Goal: Task Accomplishment & Management: Manage account settings

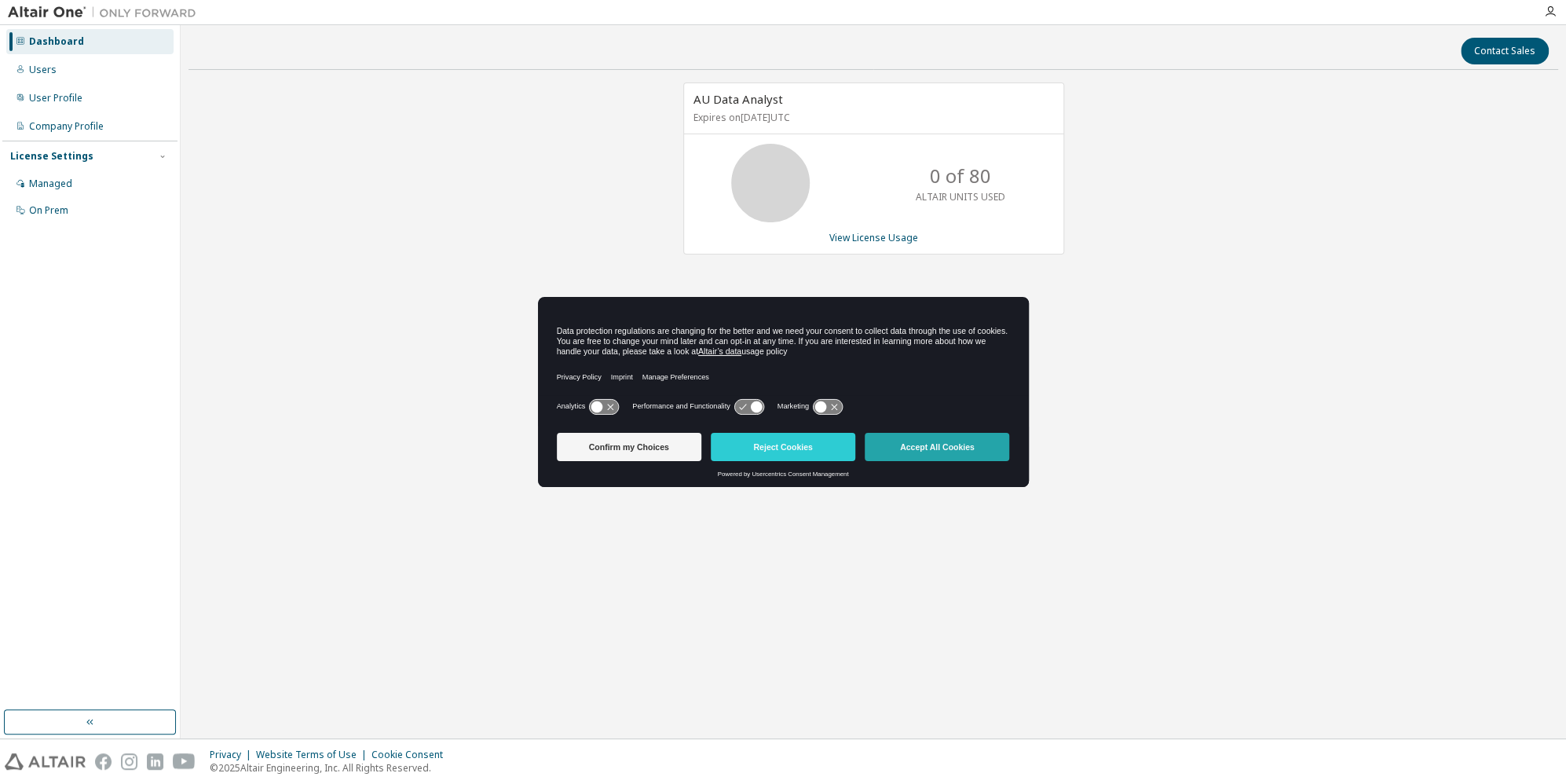
click at [972, 449] on button "Accept All Cookies" at bounding box center [937, 447] width 145 height 28
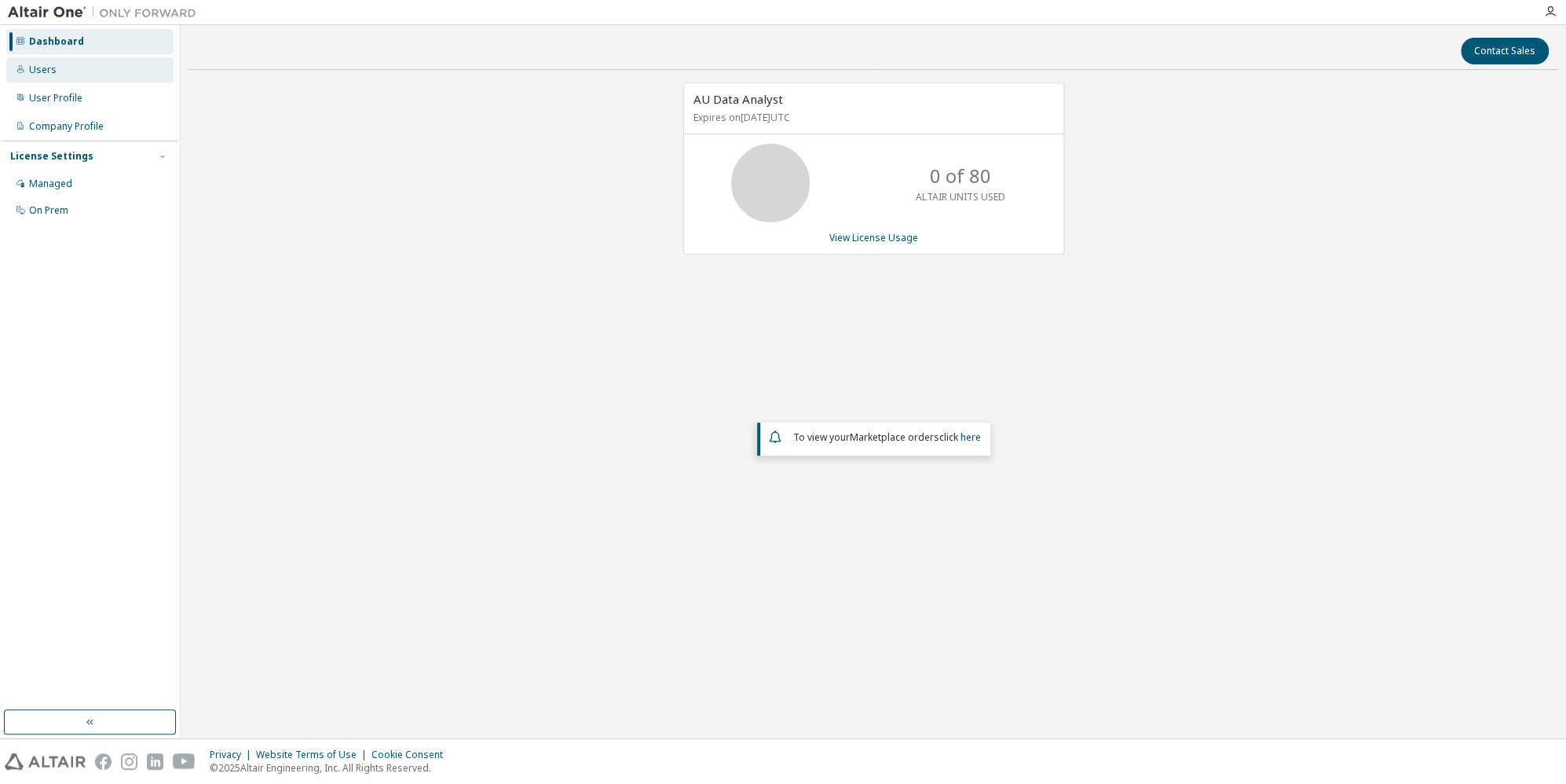
click at [61, 72] on div "Users" at bounding box center [90, 70] width 168 height 25
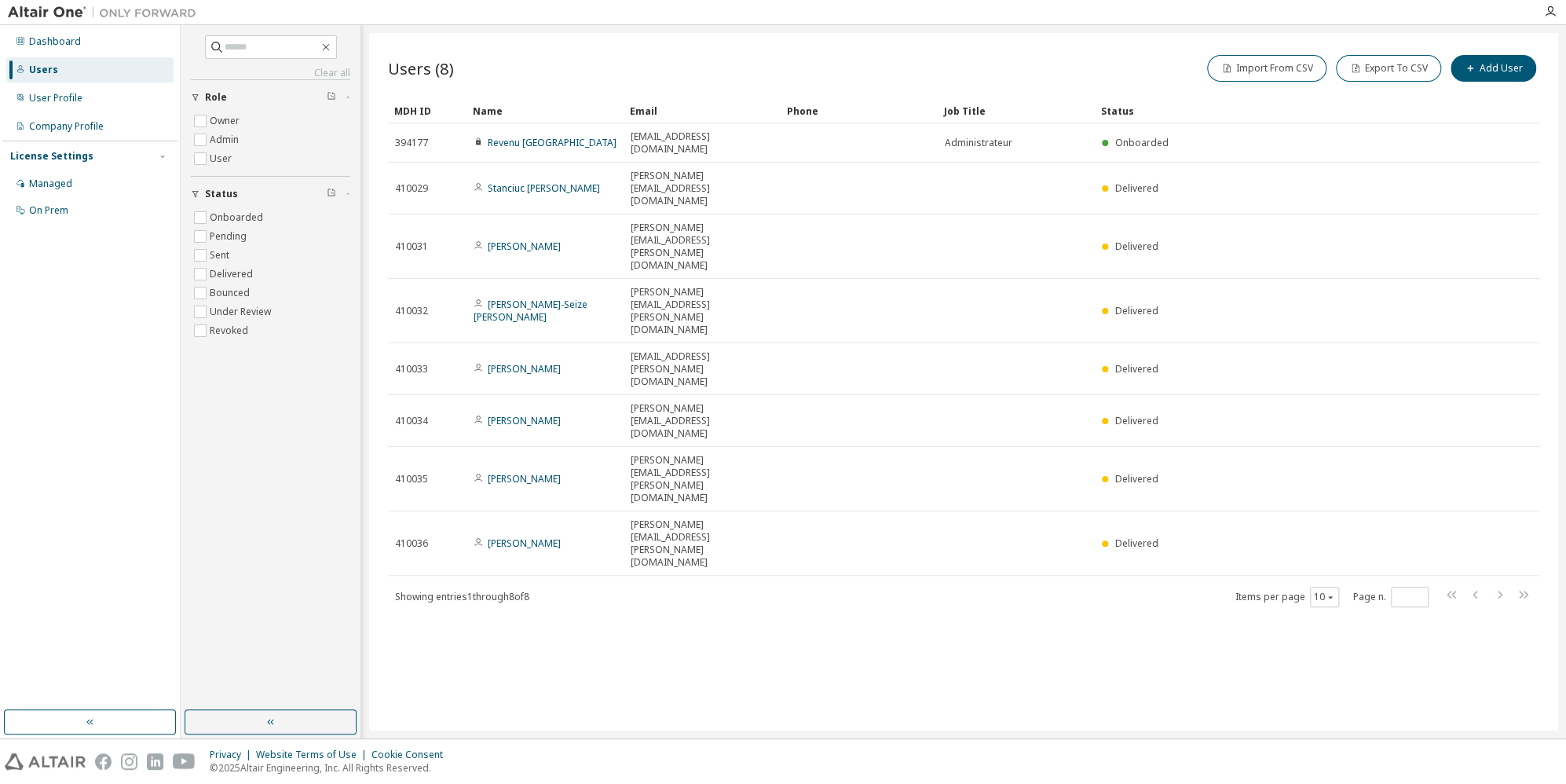
click at [682, 547] on div "Users (8) Import From CSV Export To CSV Add User Clear Load Save Save As Field …" at bounding box center [963, 382] width 1189 height 697
click at [39, 177] on div "Managed" at bounding box center [50, 184] width 43 height 13
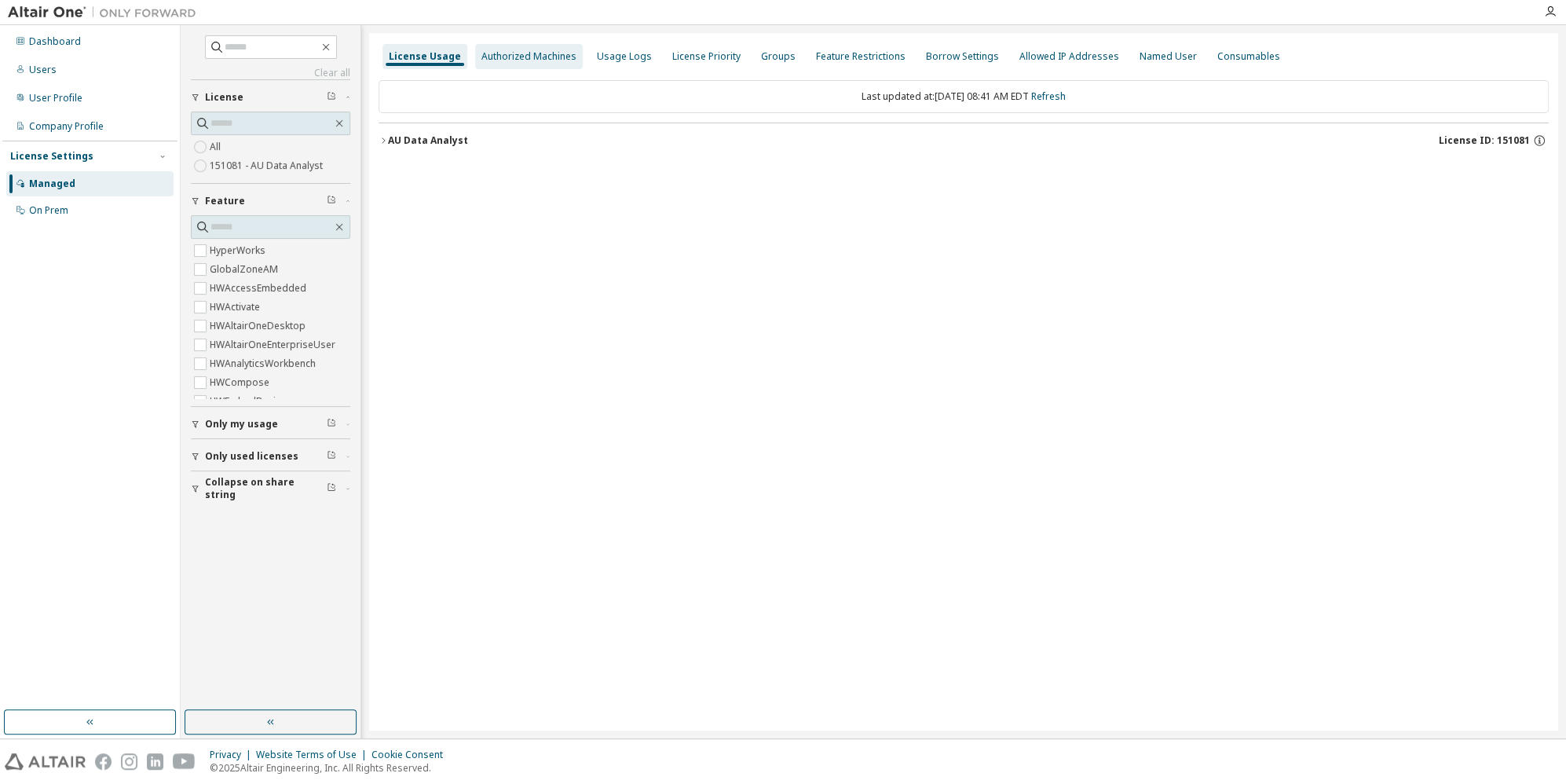
click at [549, 61] on div "Authorized Machines" at bounding box center [528, 57] width 95 height 13
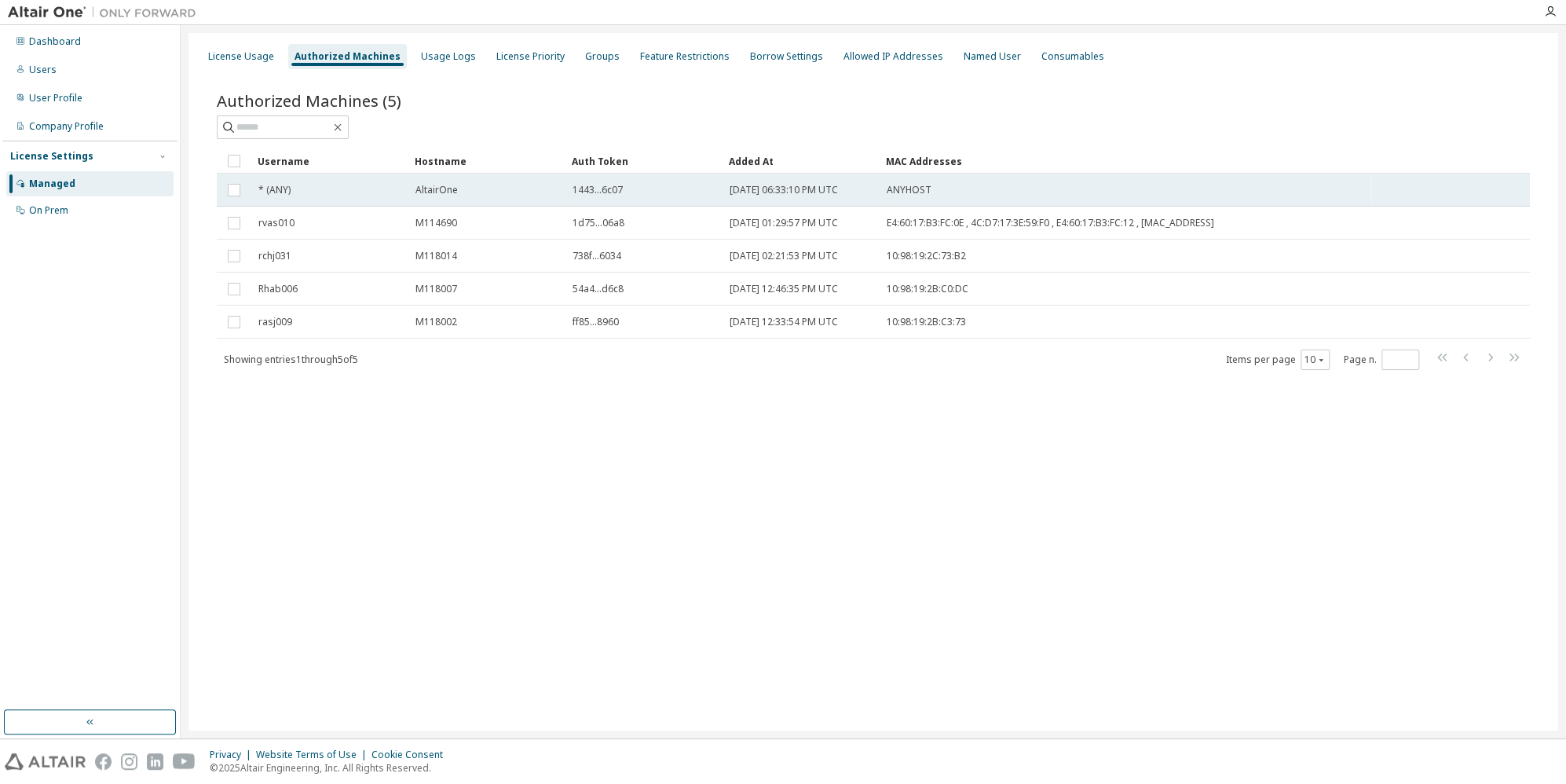
click at [350, 200] on td "* (ANY)" at bounding box center [330, 189] width 157 height 33
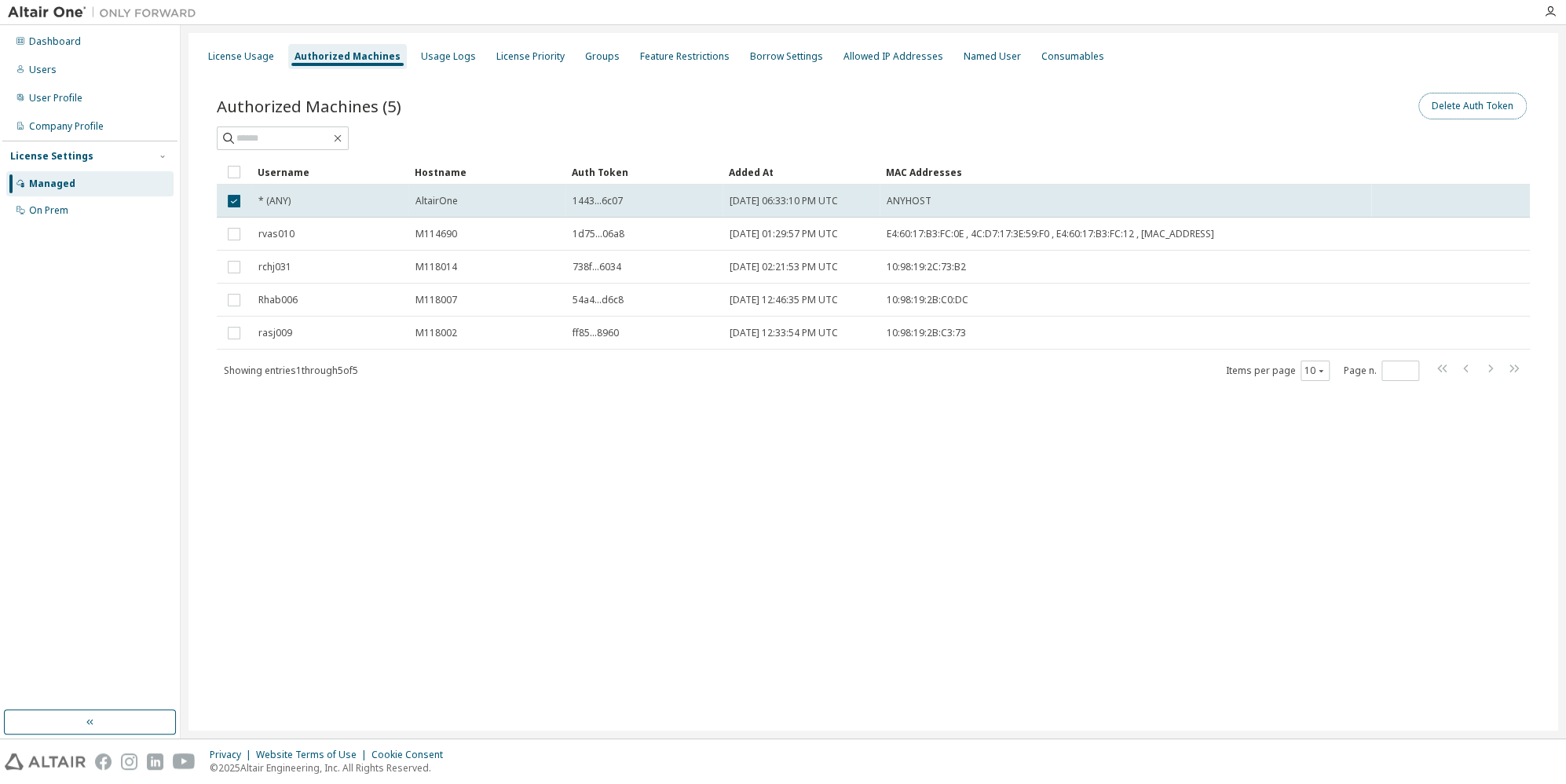
click at [1491, 106] on button "Delete Auth Token" at bounding box center [1473, 106] width 108 height 27
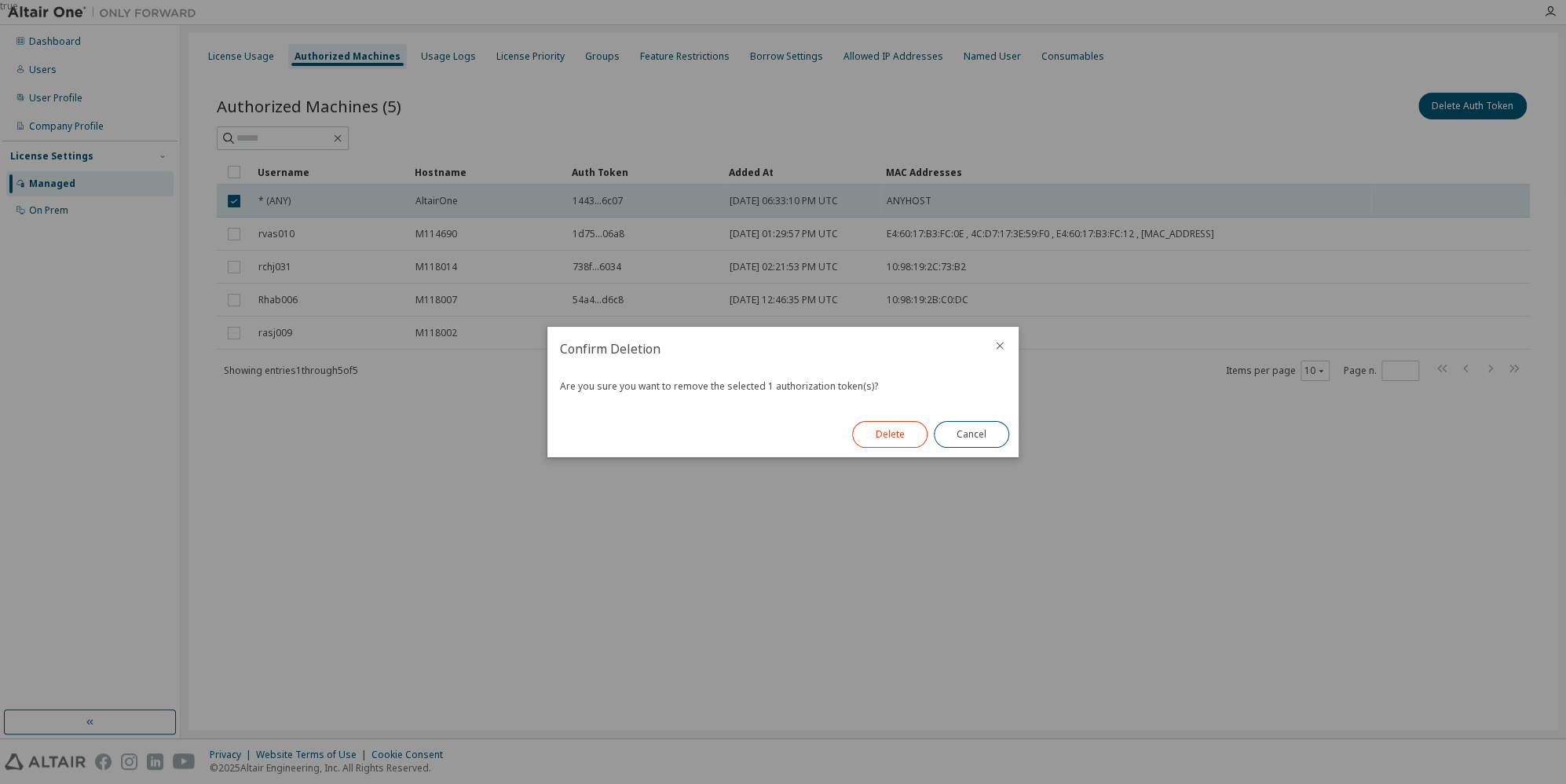
click at [890, 438] on button "Delete" at bounding box center [889, 434] width 75 height 27
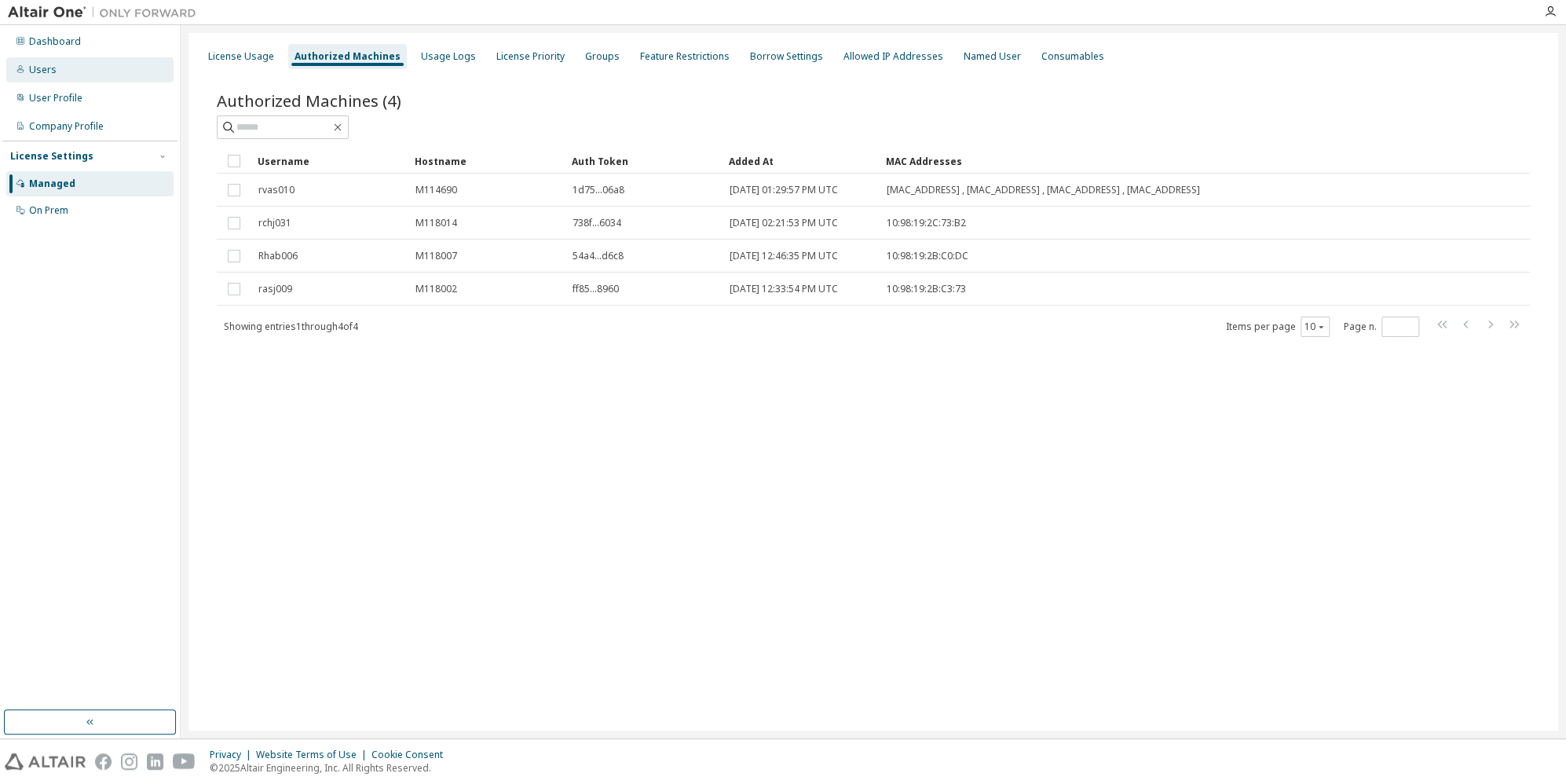
click at [52, 78] on div "Users" at bounding box center [90, 70] width 168 height 25
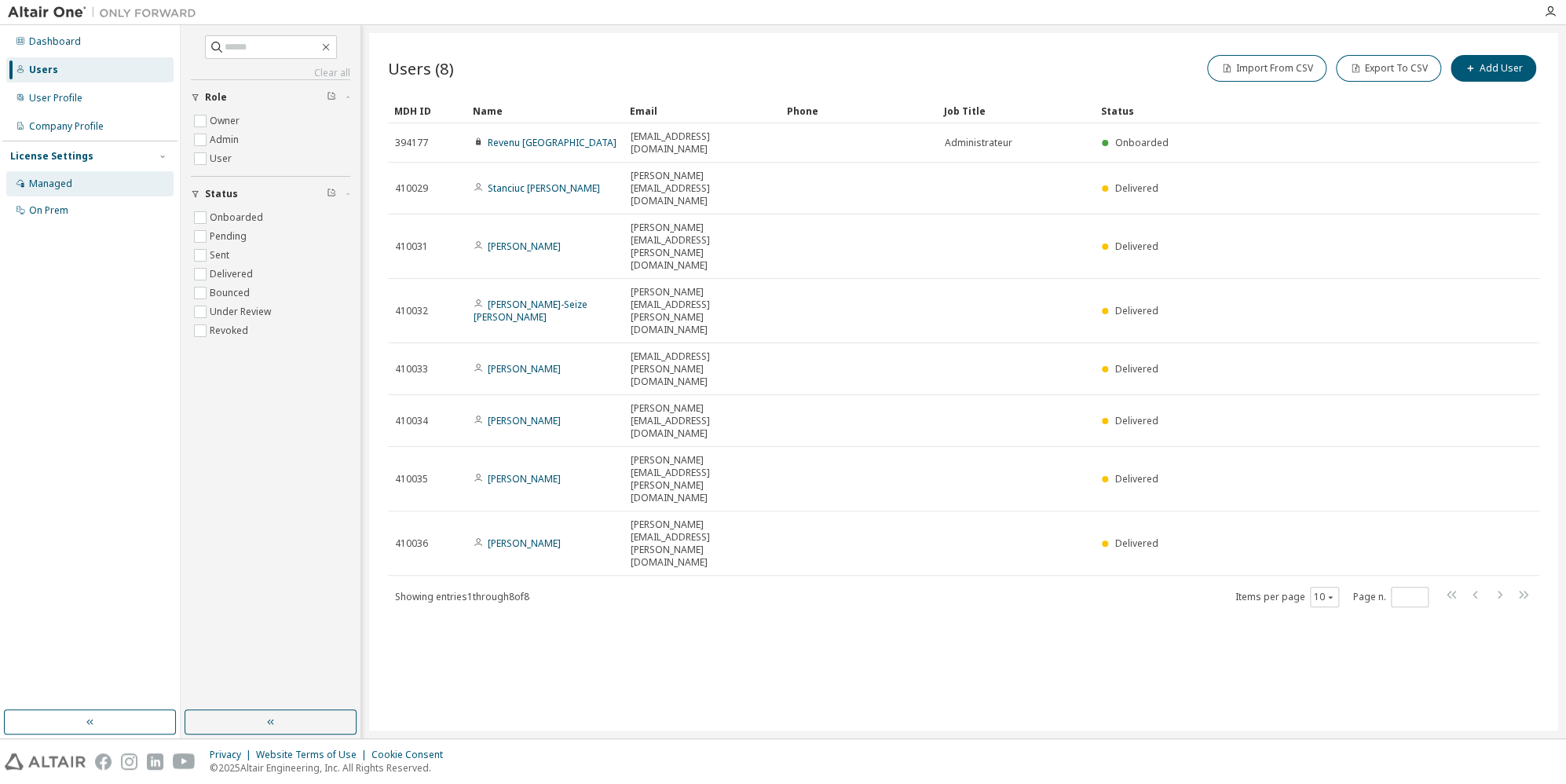
click at [57, 184] on div "Managed" at bounding box center [50, 184] width 43 height 13
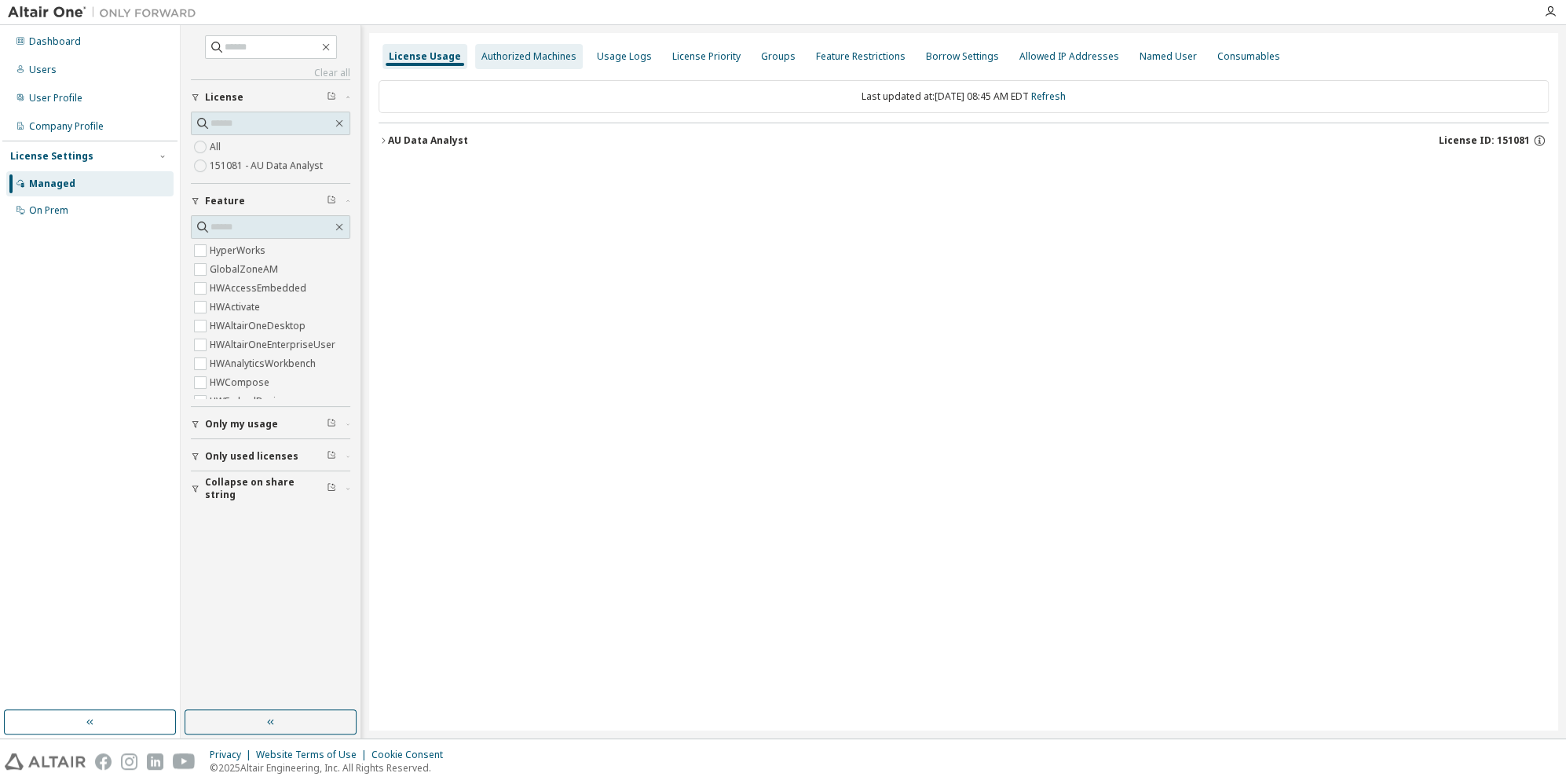
click at [488, 53] on div "Authorized Machines" at bounding box center [528, 57] width 95 height 13
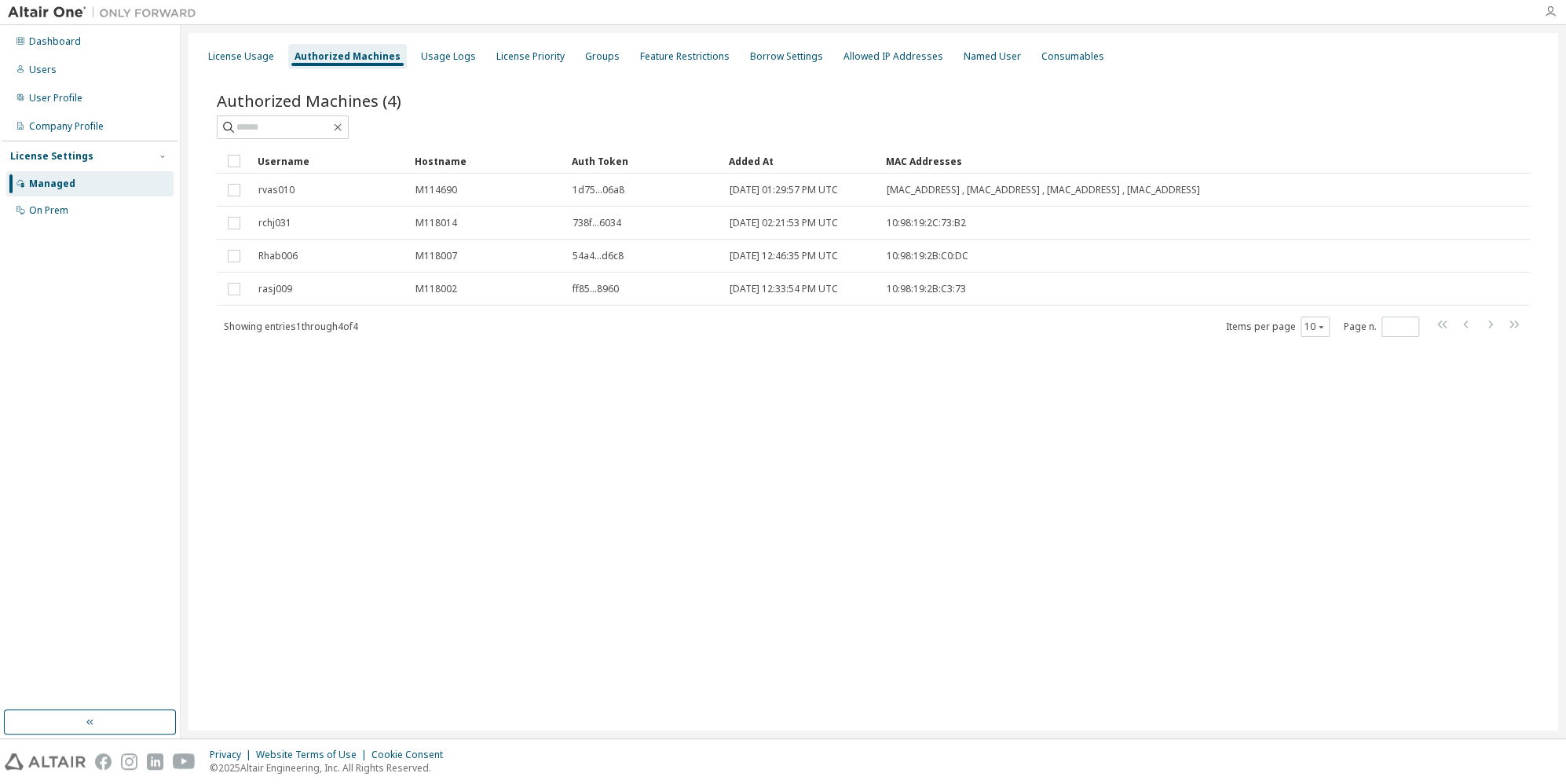
click at [1551, 13] on icon "button" at bounding box center [1551, 12] width 13 height 13
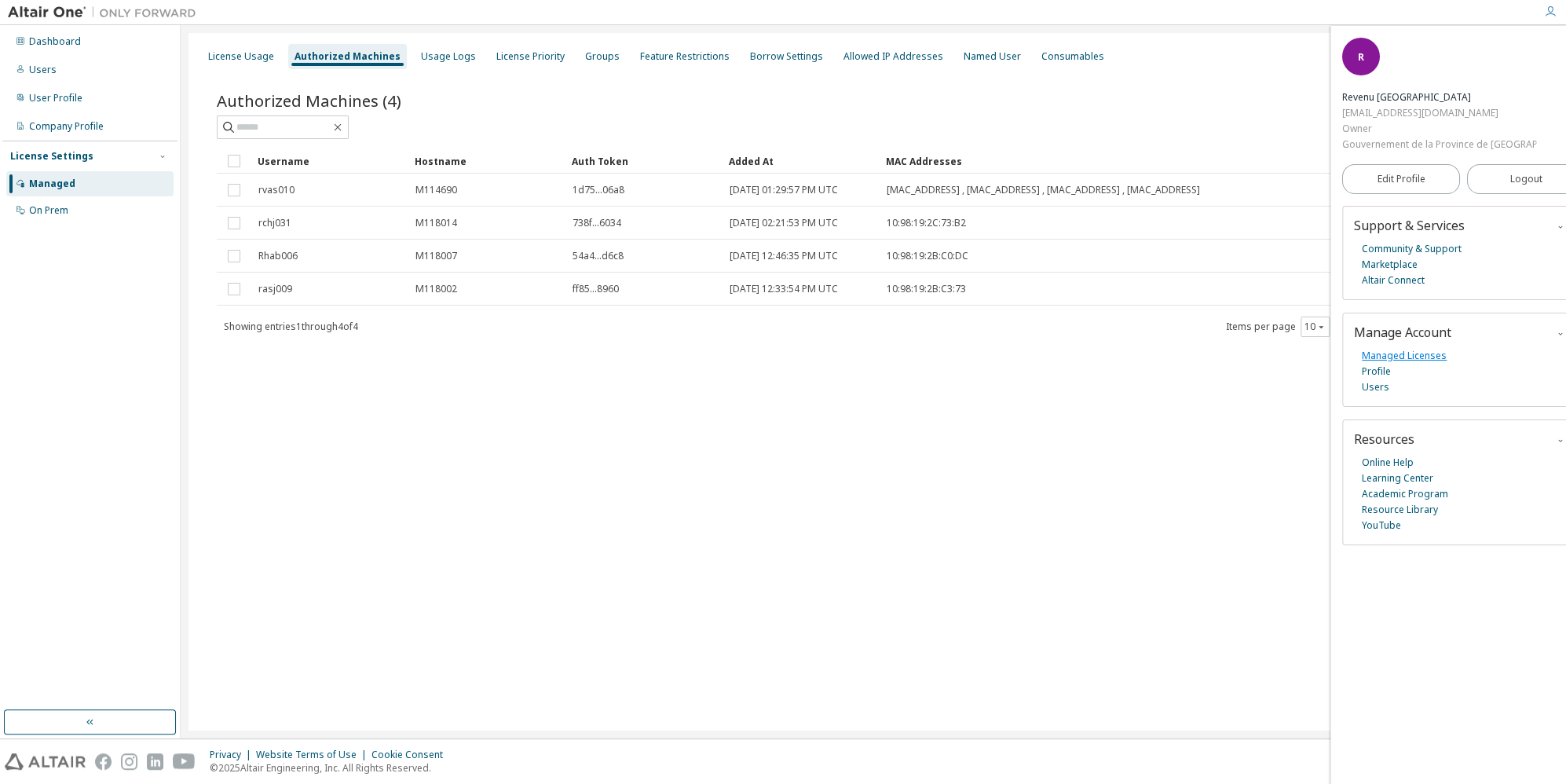
click at [1399, 354] on link "Managed Licenses" at bounding box center [1404, 355] width 85 height 15
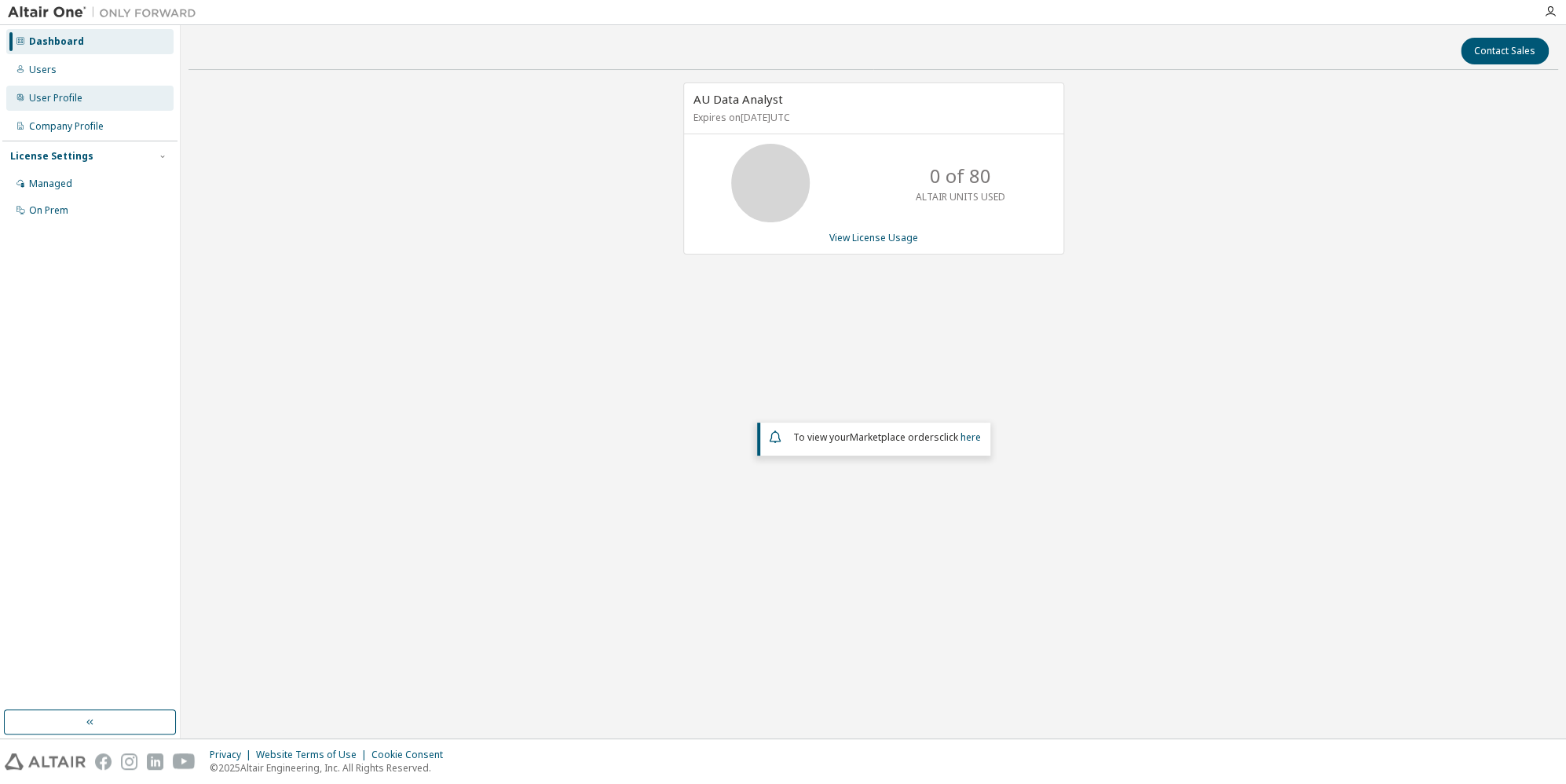
click at [75, 106] on div "User Profile" at bounding box center [90, 98] width 168 height 25
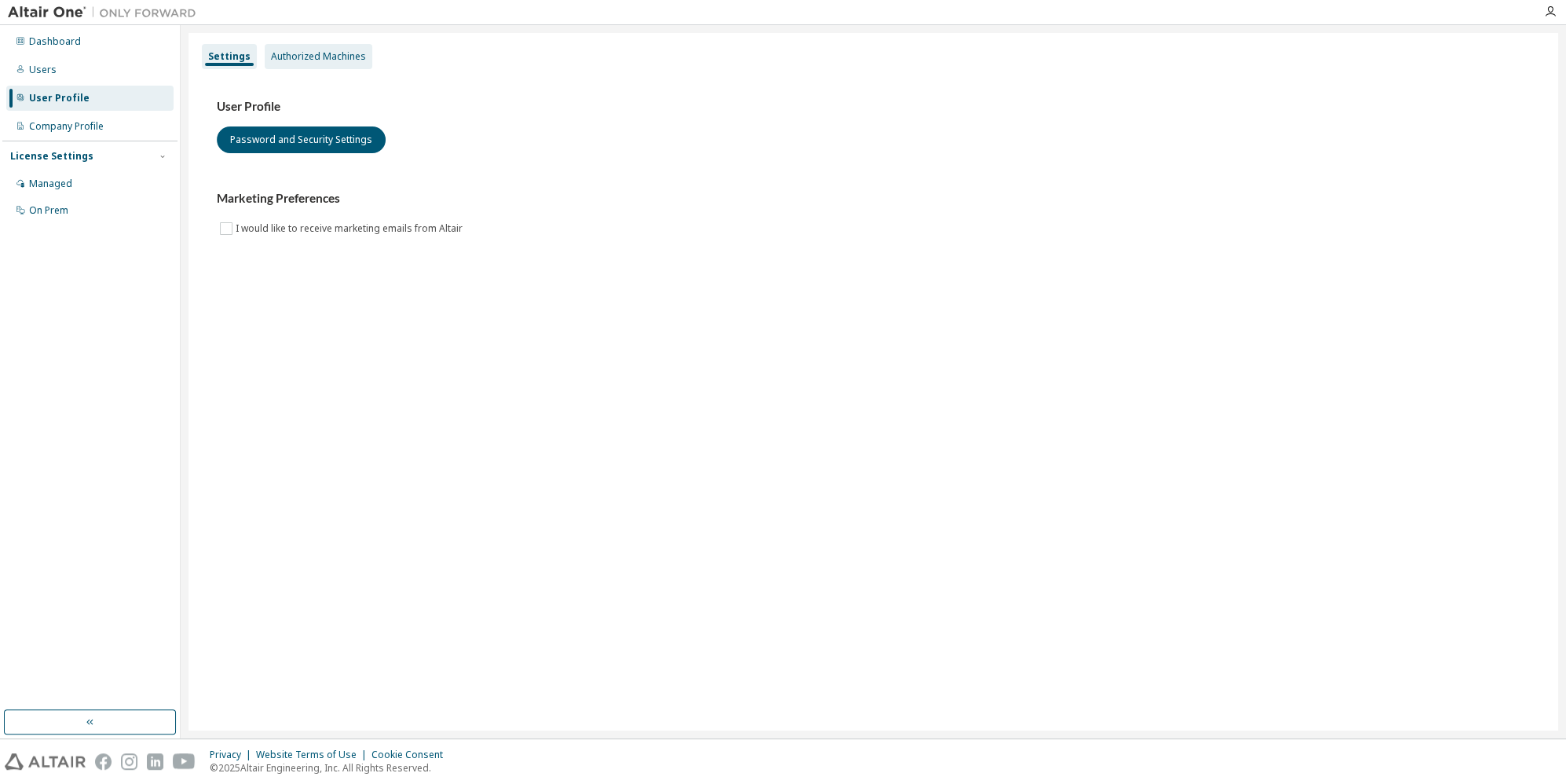
click at [293, 57] on div "Authorized Machines" at bounding box center [318, 57] width 95 height 13
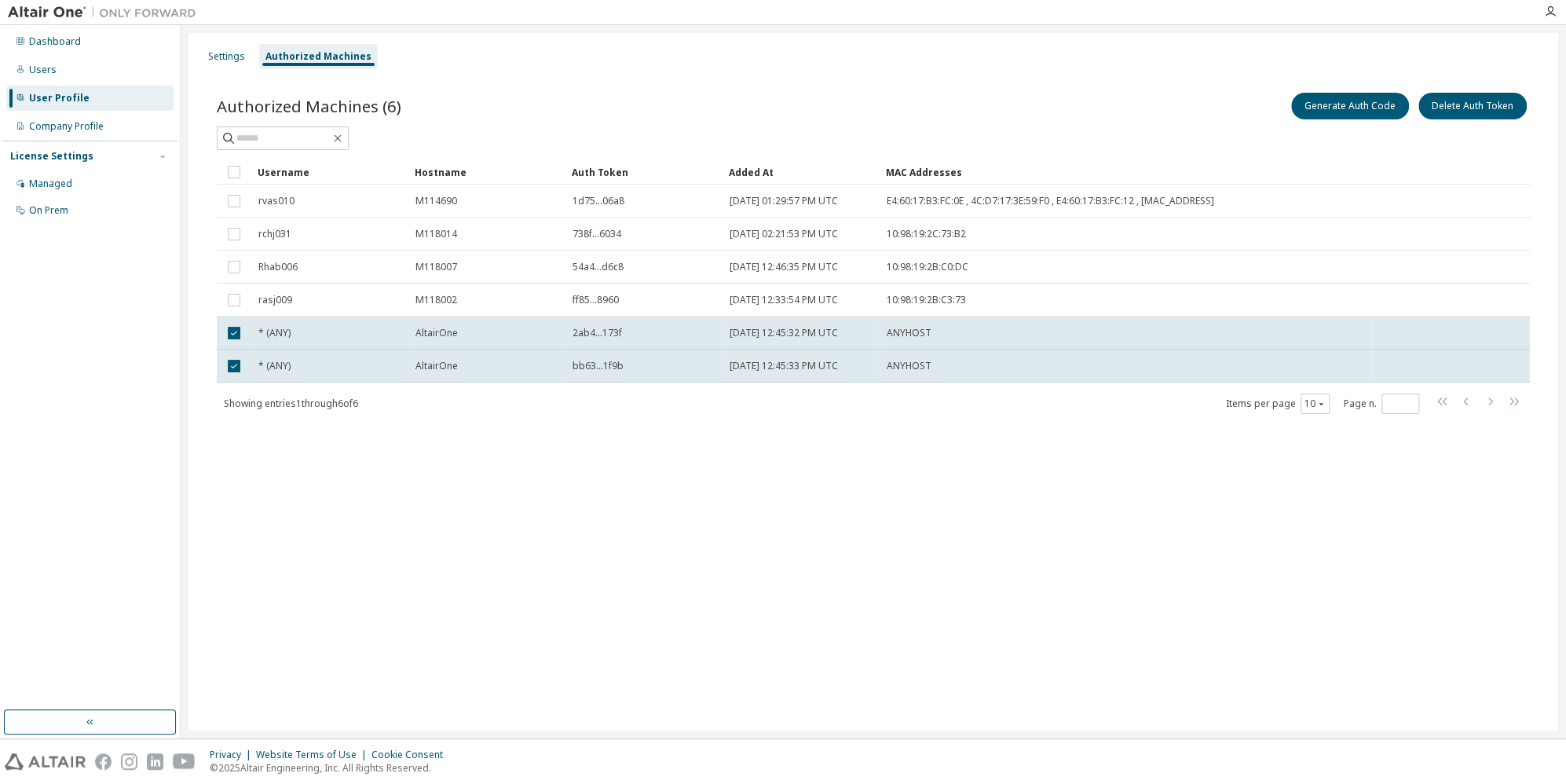
click at [577, 489] on div "Settings Authorized Machines Authorized Machines (6) Generate Auth Code Delete …" at bounding box center [873, 382] width 1370 height 697
click at [1507, 103] on button "Delete Auth Token" at bounding box center [1473, 106] width 108 height 27
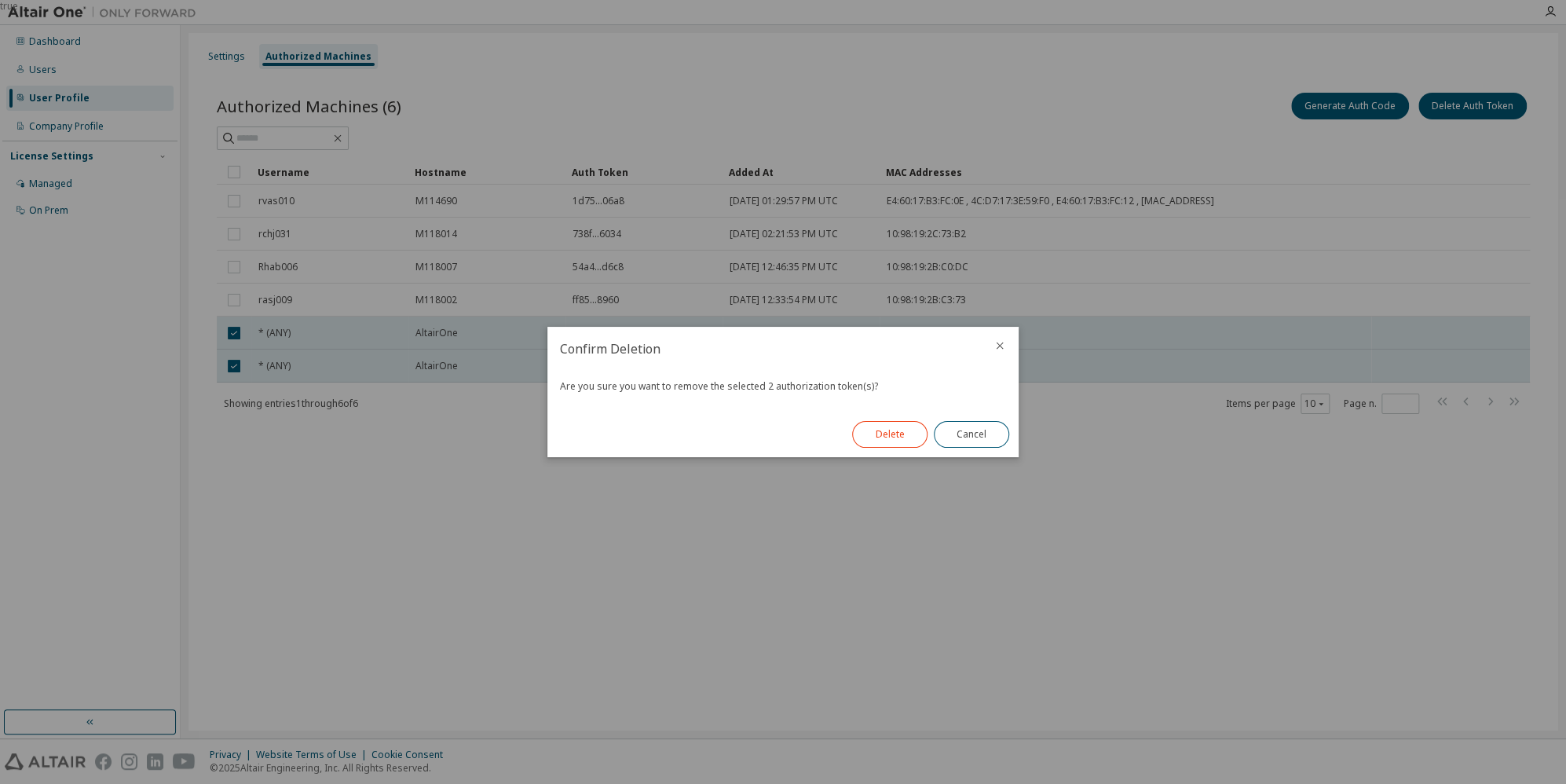
click at [889, 442] on button "Delete" at bounding box center [889, 434] width 75 height 27
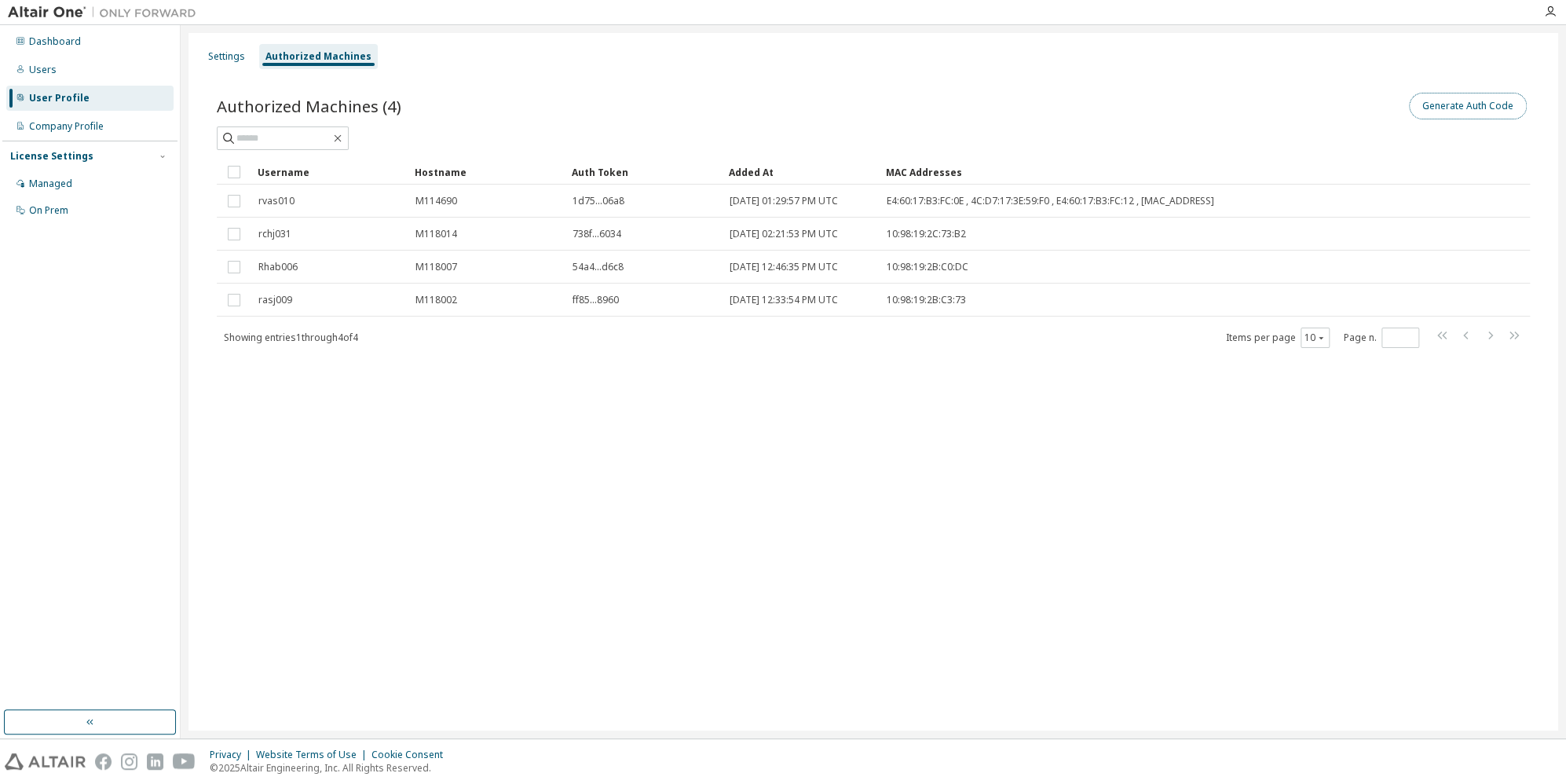
click at [1454, 102] on button "Generate Auth Code" at bounding box center [1468, 106] width 118 height 27
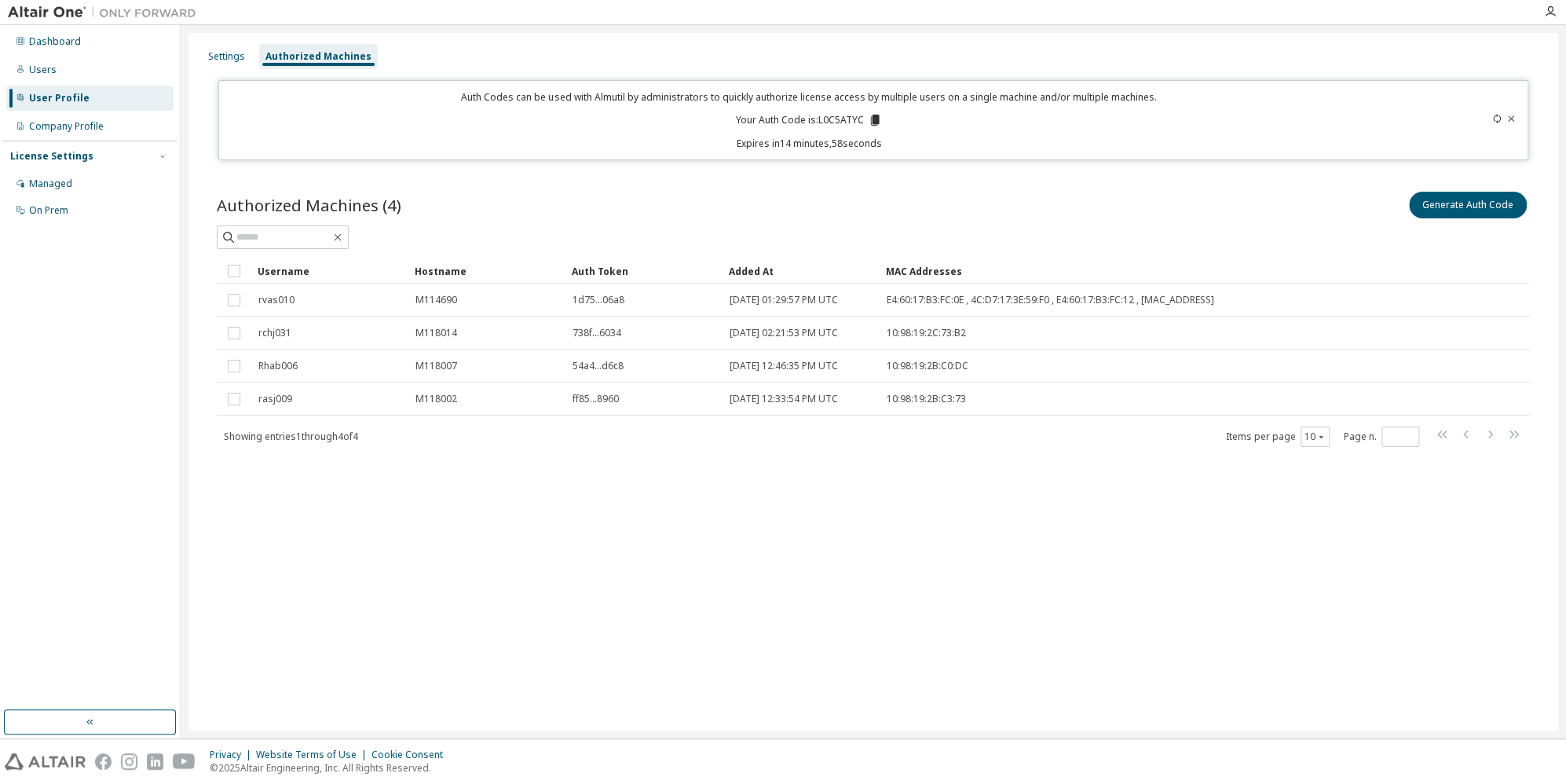
click at [846, 120] on p "Your Auth Code is: L0C5ATYC" at bounding box center [808, 120] width 146 height 14
copy p "L0C5ATYC"
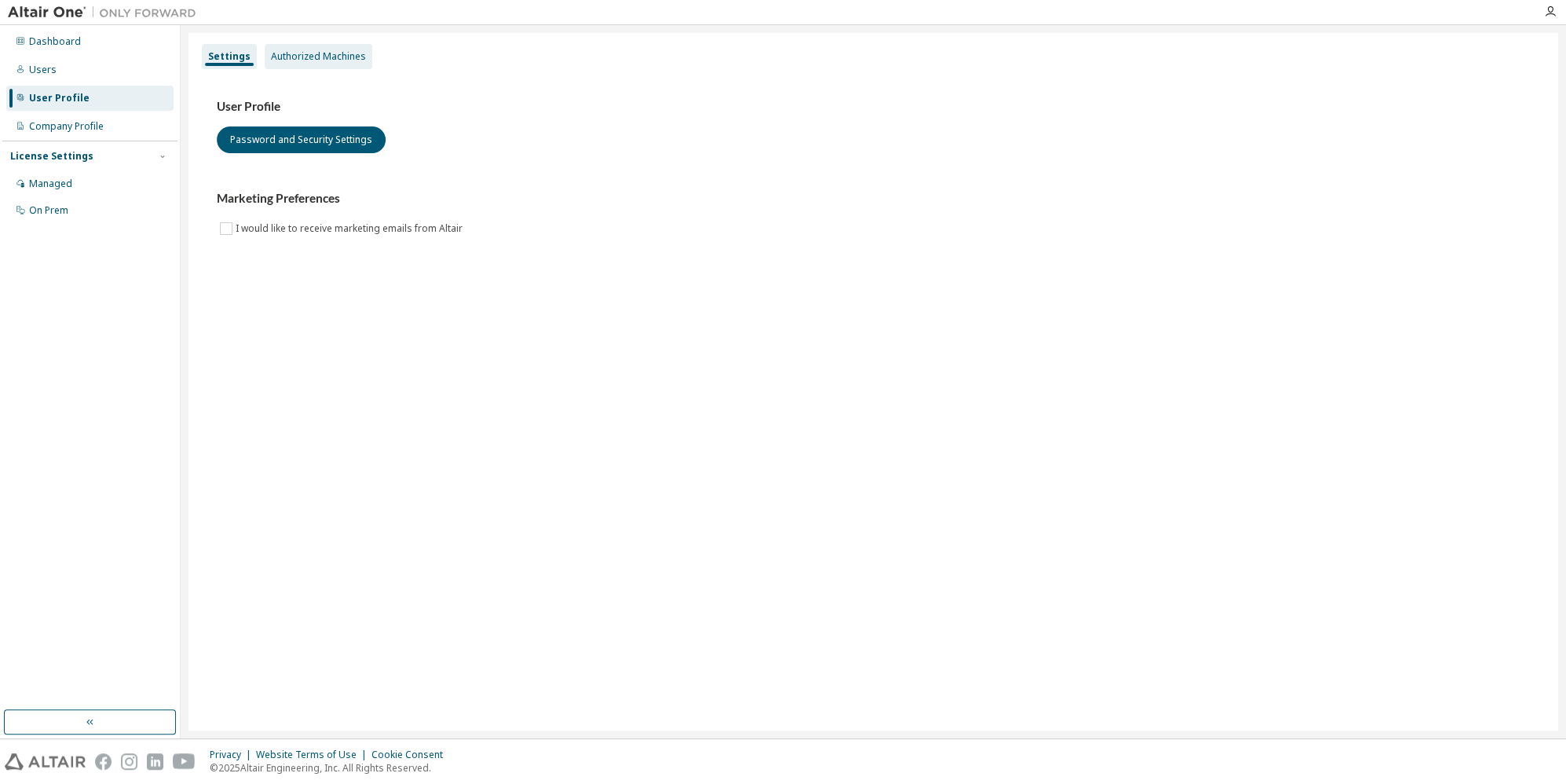
click at [345, 54] on div "Authorized Machines" at bounding box center [318, 57] width 95 height 13
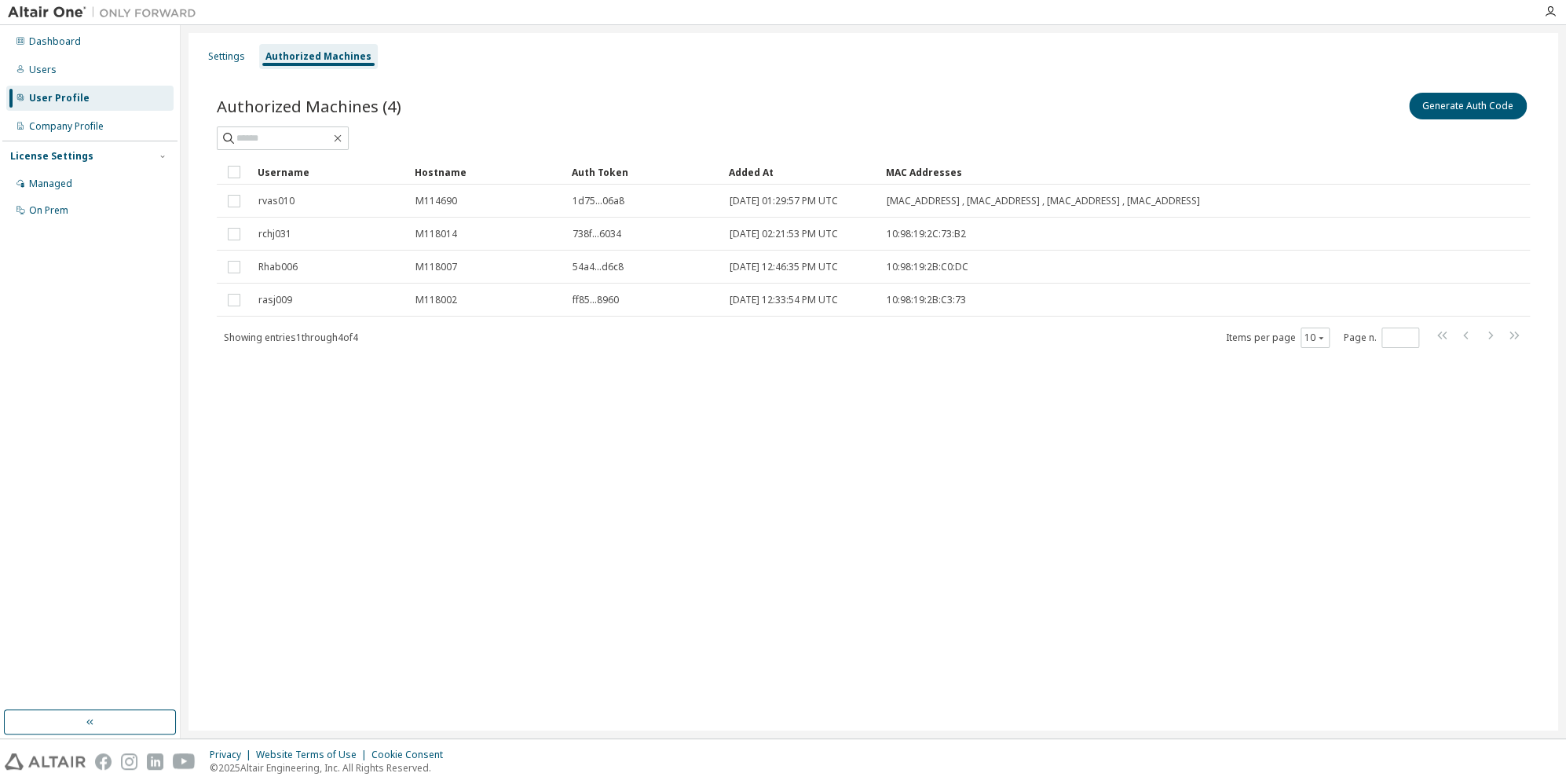
click at [685, 625] on div "Settings Authorized Machines Authorized Machines (4) Generate Auth Code Clear L…" at bounding box center [873, 382] width 1370 height 697
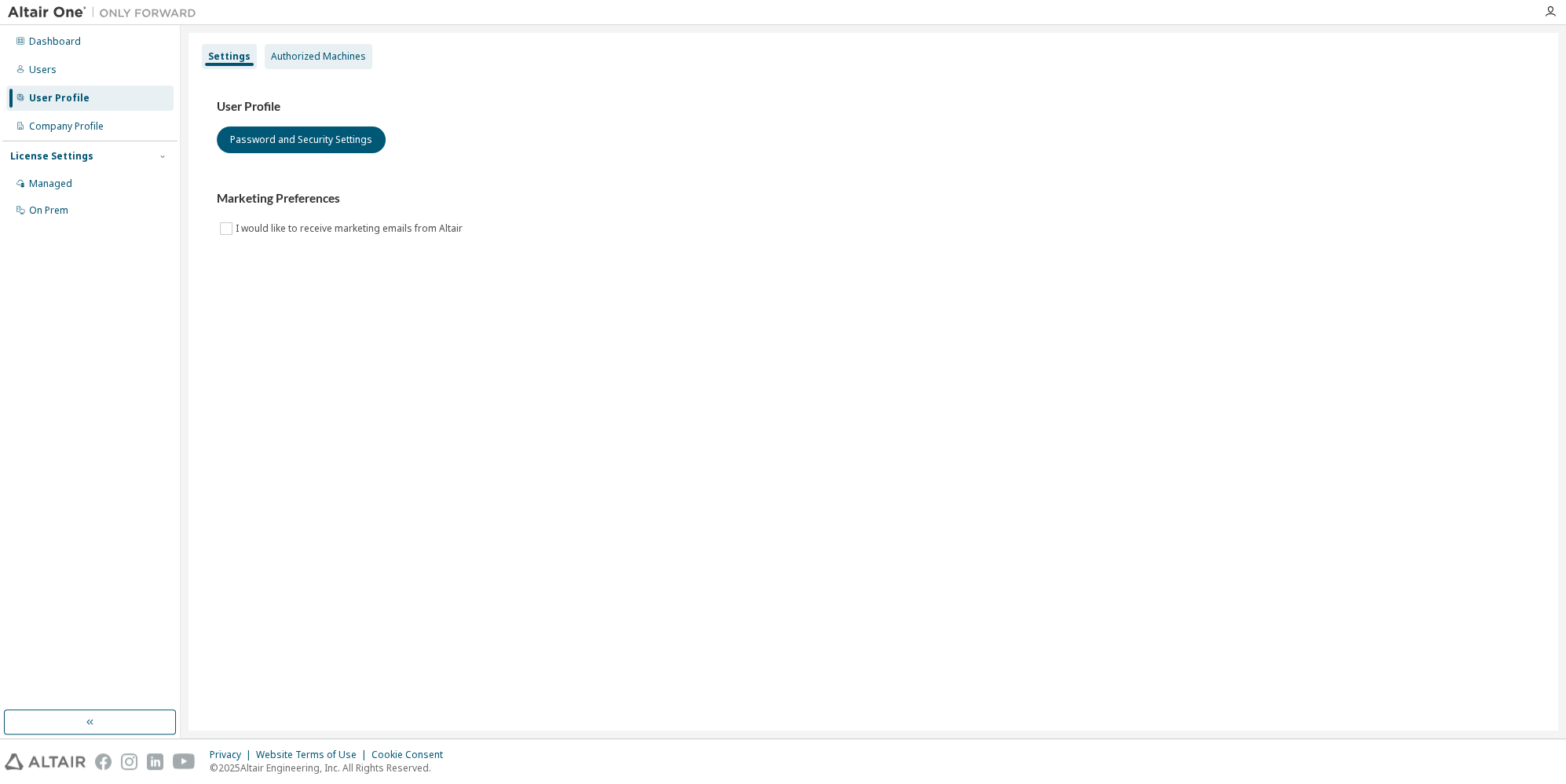
click at [320, 53] on div "Authorized Machines" at bounding box center [318, 57] width 95 height 13
click at [307, 52] on div "Authorized Machines" at bounding box center [318, 57] width 95 height 13
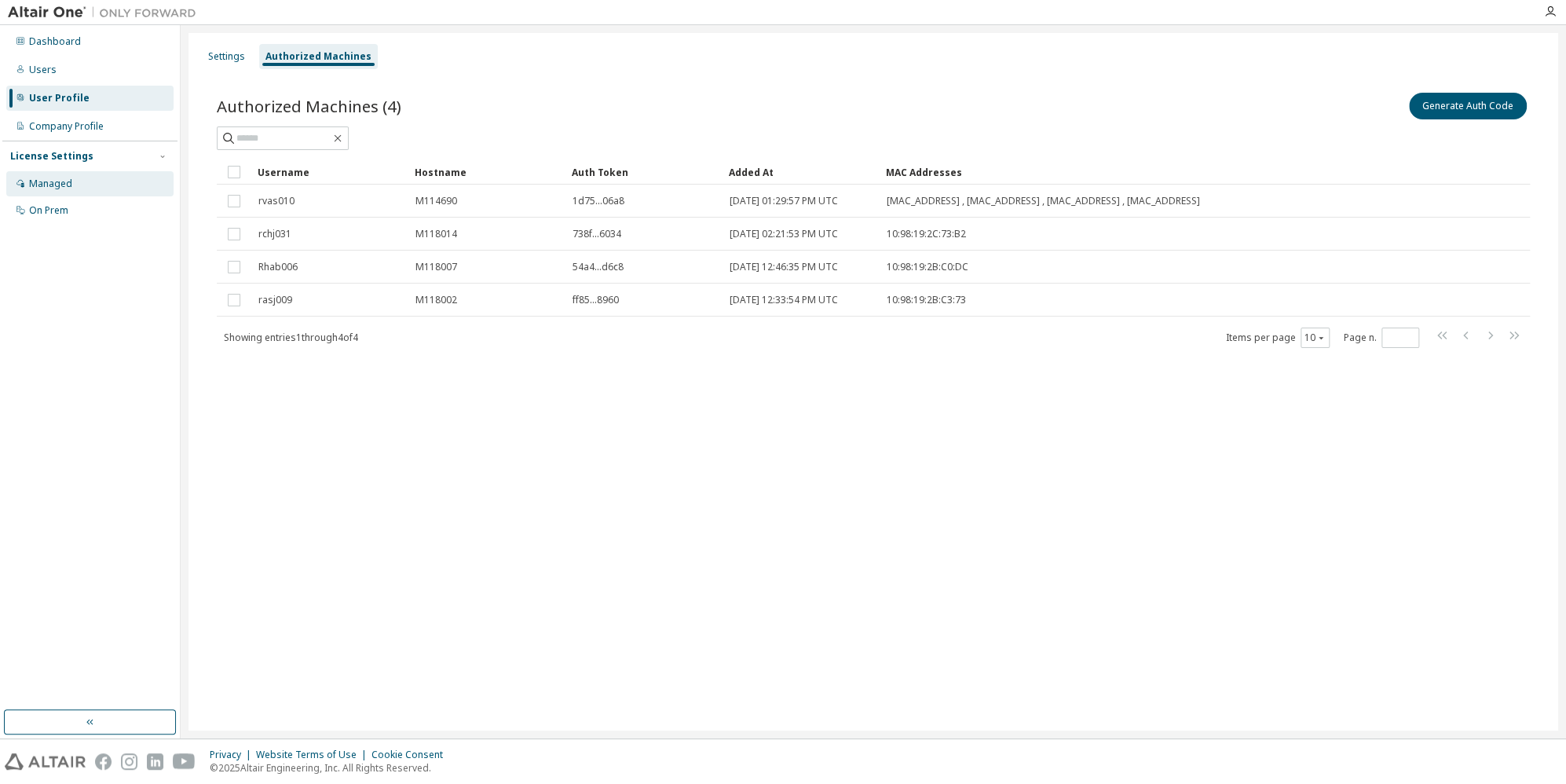
click at [63, 181] on div "Managed" at bounding box center [50, 184] width 43 height 13
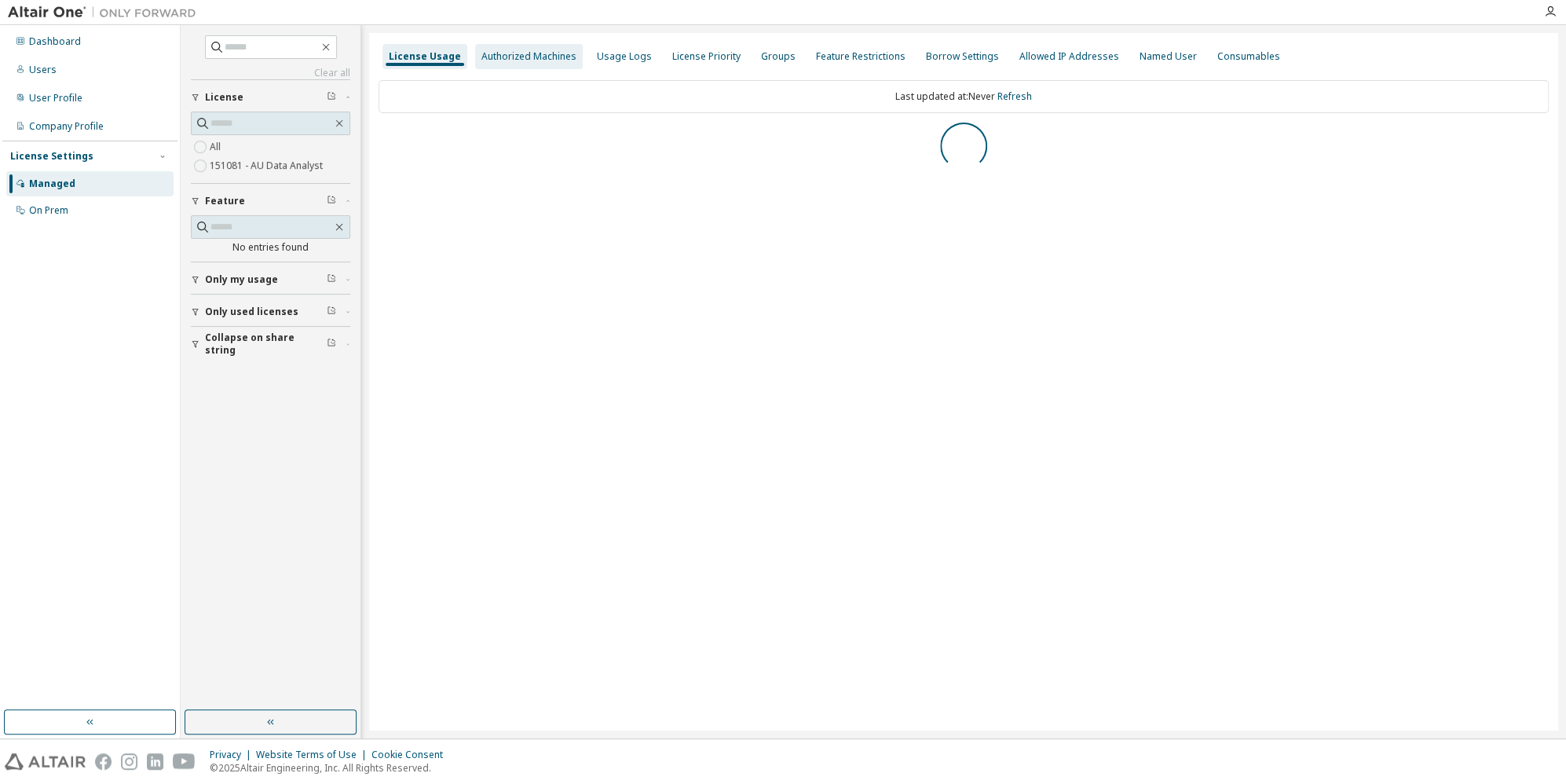
click at [550, 60] on div "Authorized Machines" at bounding box center [528, 57] width 95 height 13
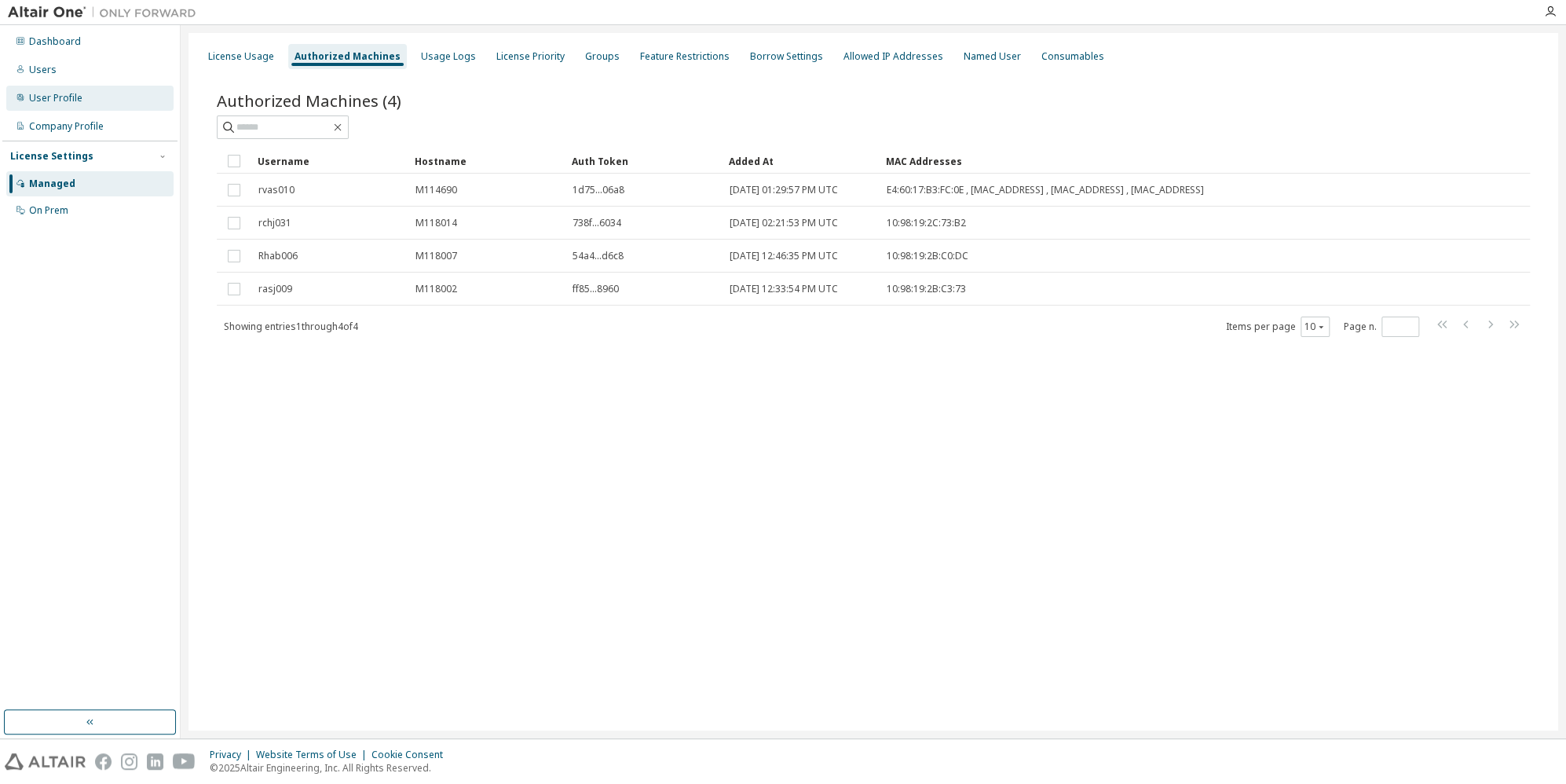
click at [73, 105] on div "User Profile" at bounding box center [90, 98] width 168 height 25
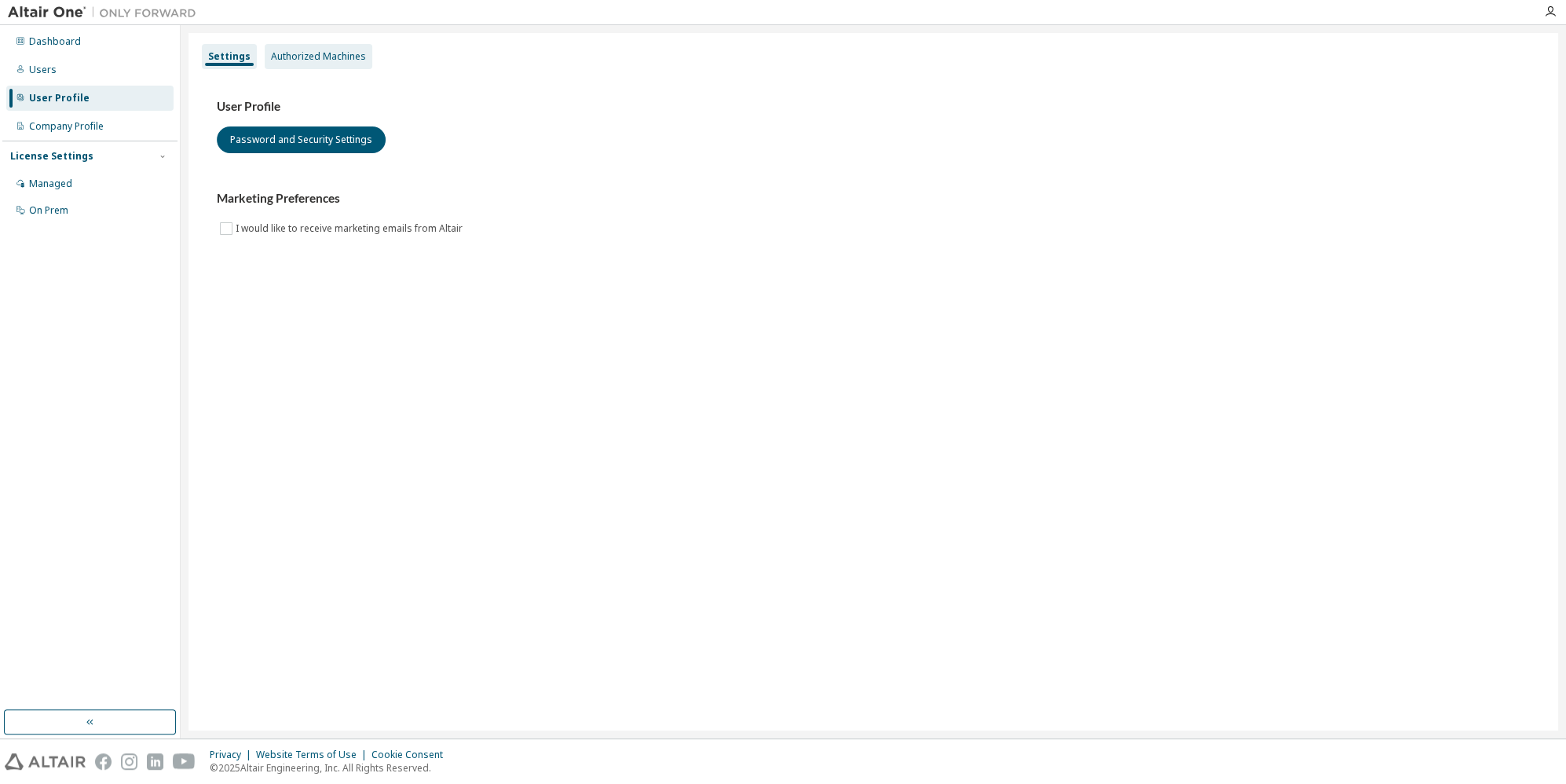
click at [337, 57] on div "Authorized Machines" at bounding box center [318, 57] width 95 height 13
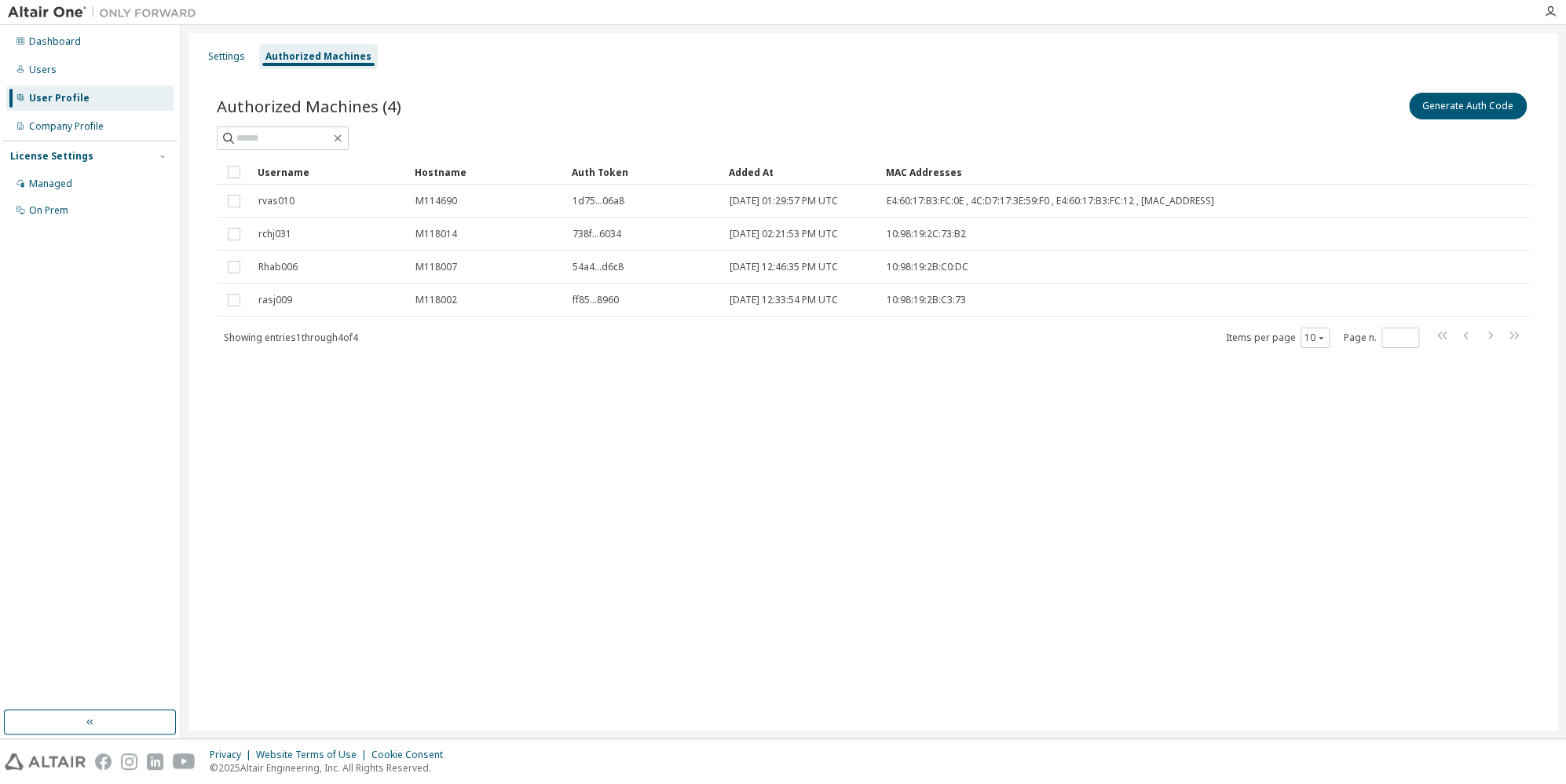
click at [648, 523] on div "Settings Authorized Machines Authorized Machines (4) Generate Auth Code Clear L…" at bounding box center [873, 382] width 1370 height 697
click at [1466, 102] on button "Generate Auth Code" at bounding box center [1468, 106] width 118 height 27
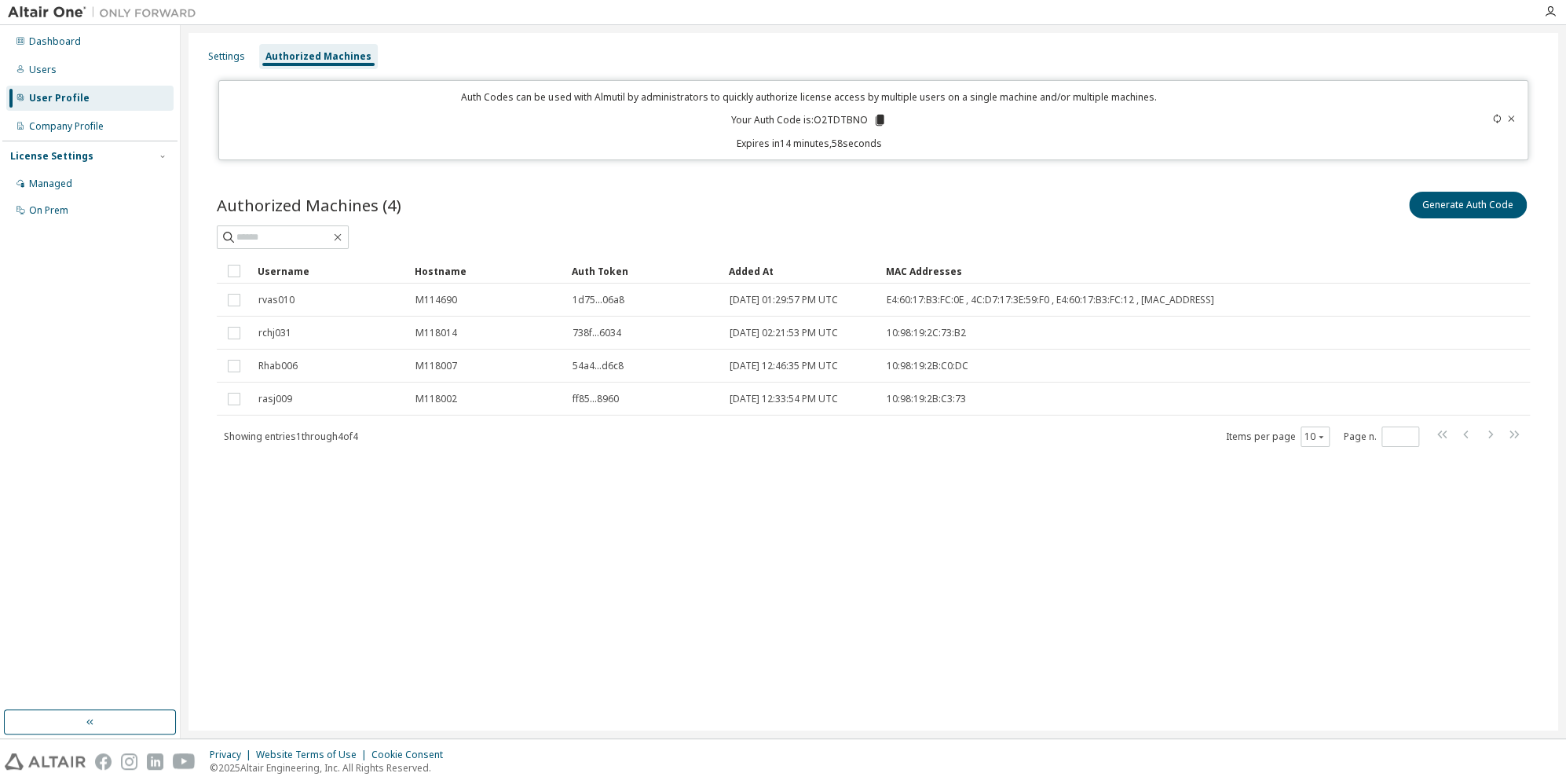
click at [840, 120] on p "Your Auth Code is: O2TDTBNO" at bounding box center [809, 120] width 155 height 14
copy p "O2TDTBNO"
click at [899, 589] on div "Settings Authorized Machines Auth Codes can be used with Almutil by administrat…" at bounding box center [873, 382] width 1370 height 697
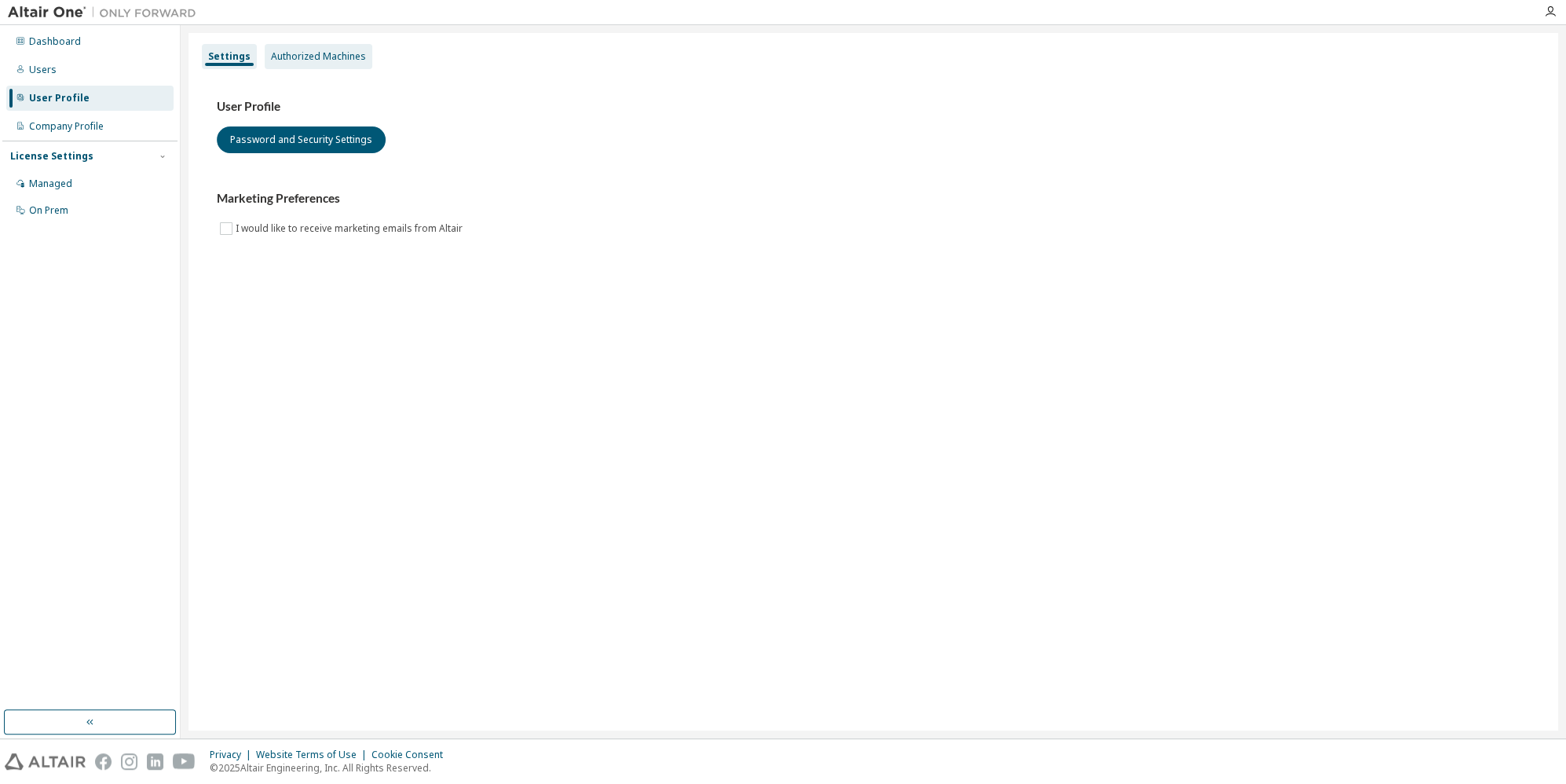
click at [337, 66] on div "Authorized Machines" at bounding box center [318, 56] width 108 height 25
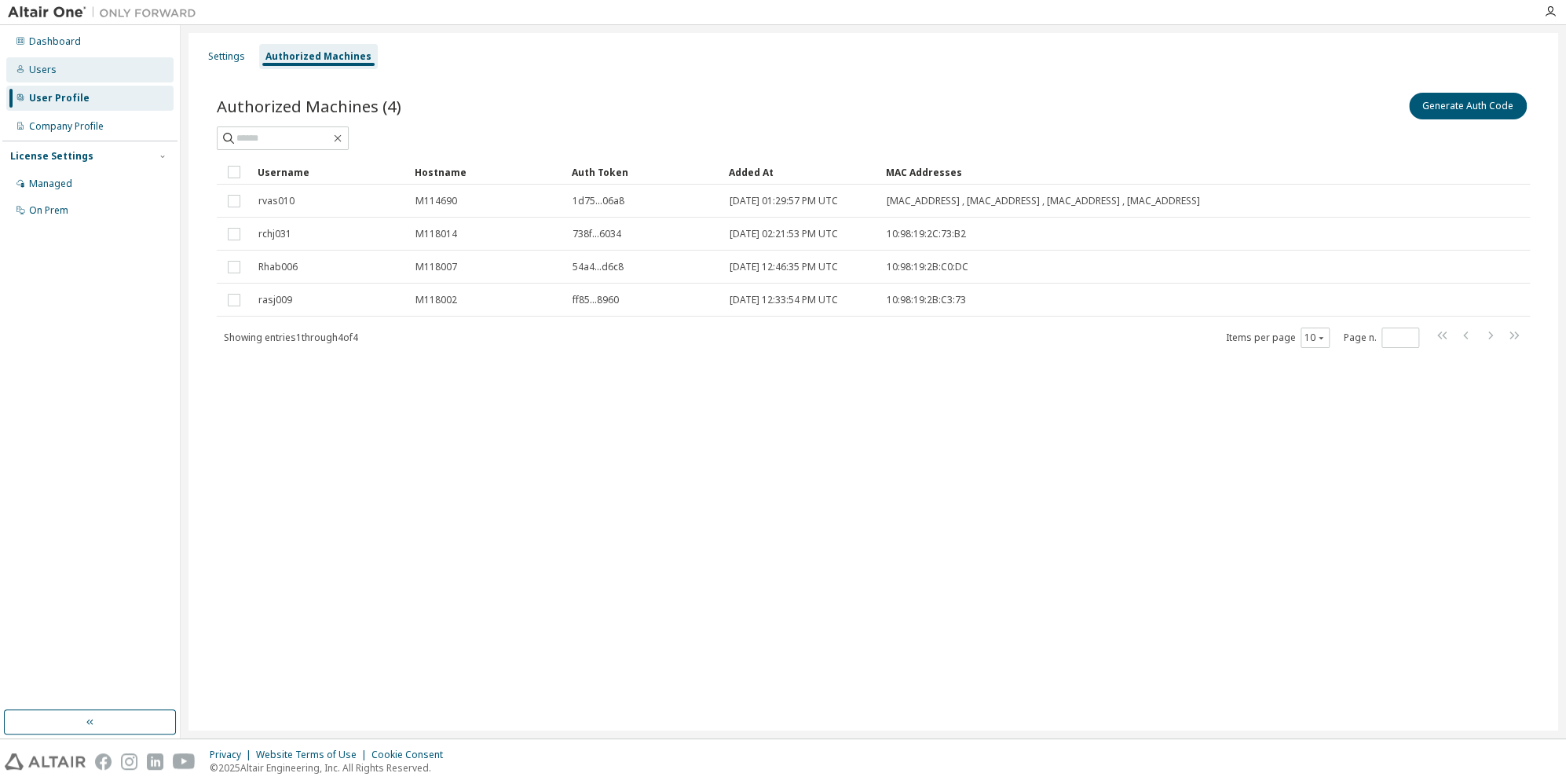
click at [46, 70] on div "Users" at bounding box center [43, 70] width 28 height 13
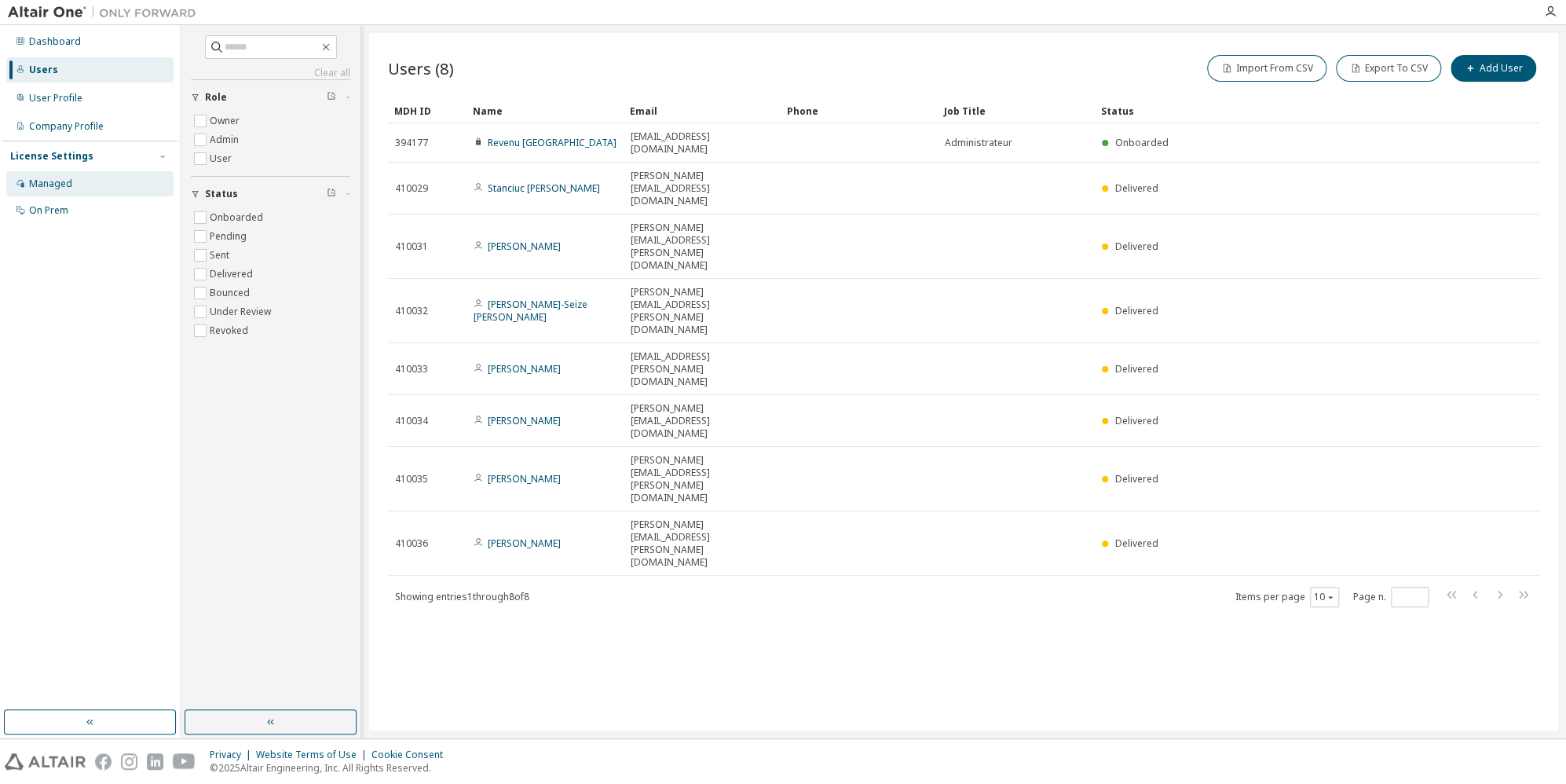
click at [41, 183] on div "Managed" at bounding box center [50, 184] width 43 height 13
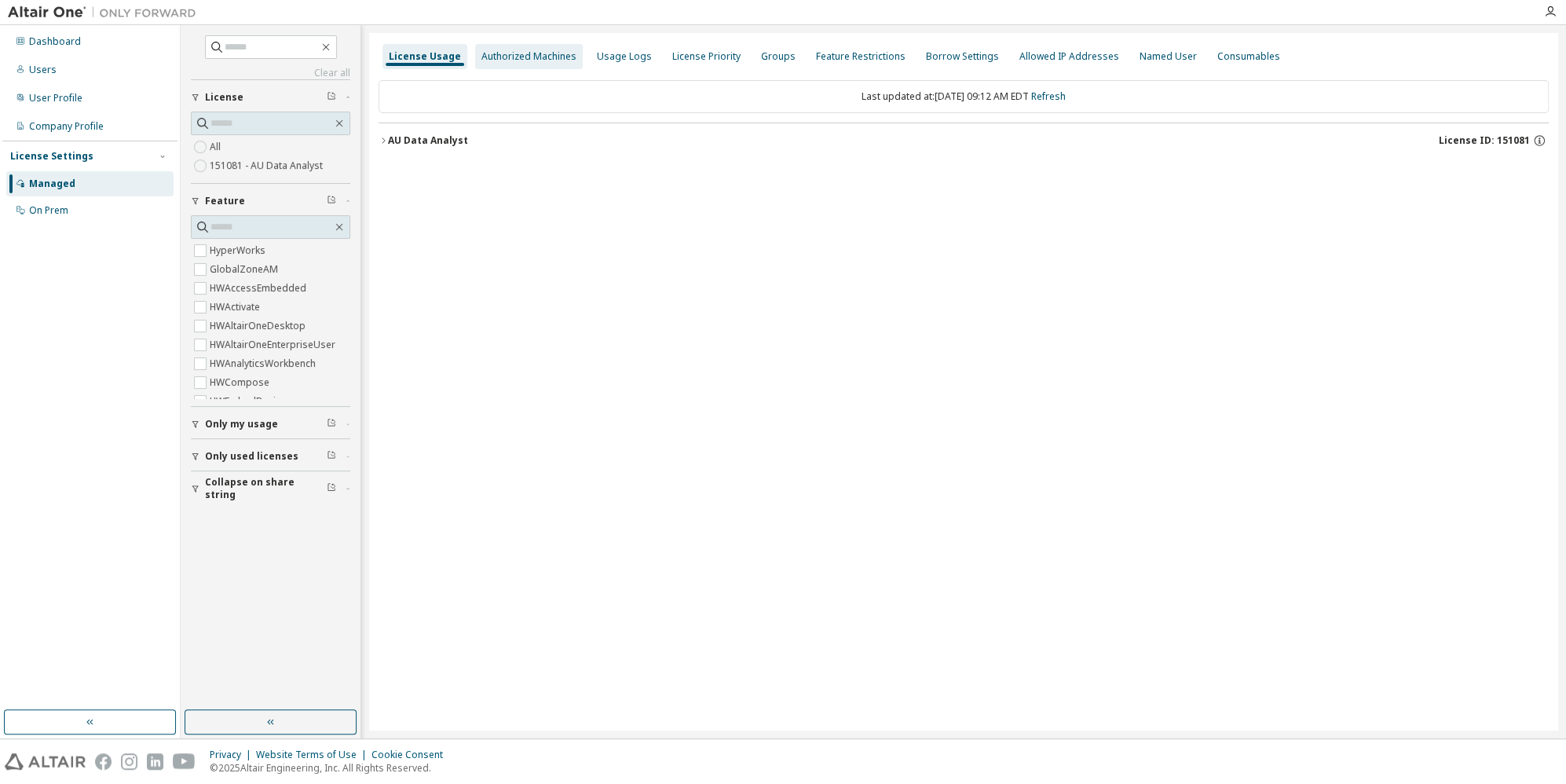
click at [541, 61] on div "Authorized Machines" at bounding box center [528, 57] width 95 height 13
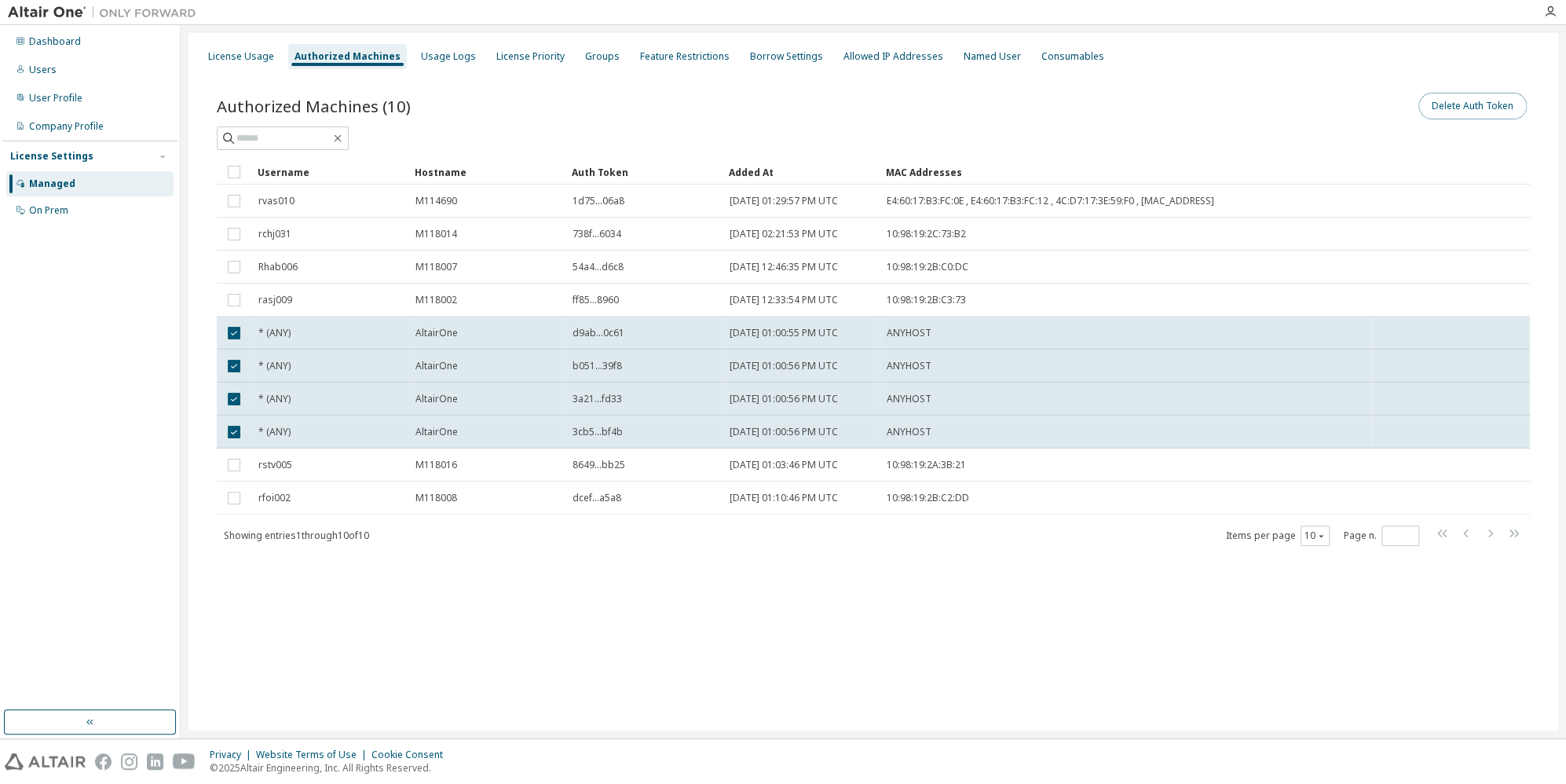
click at [1483, 112] on button "Delete Auth Token" at bounding box center [1473, 106] width 108 height 27
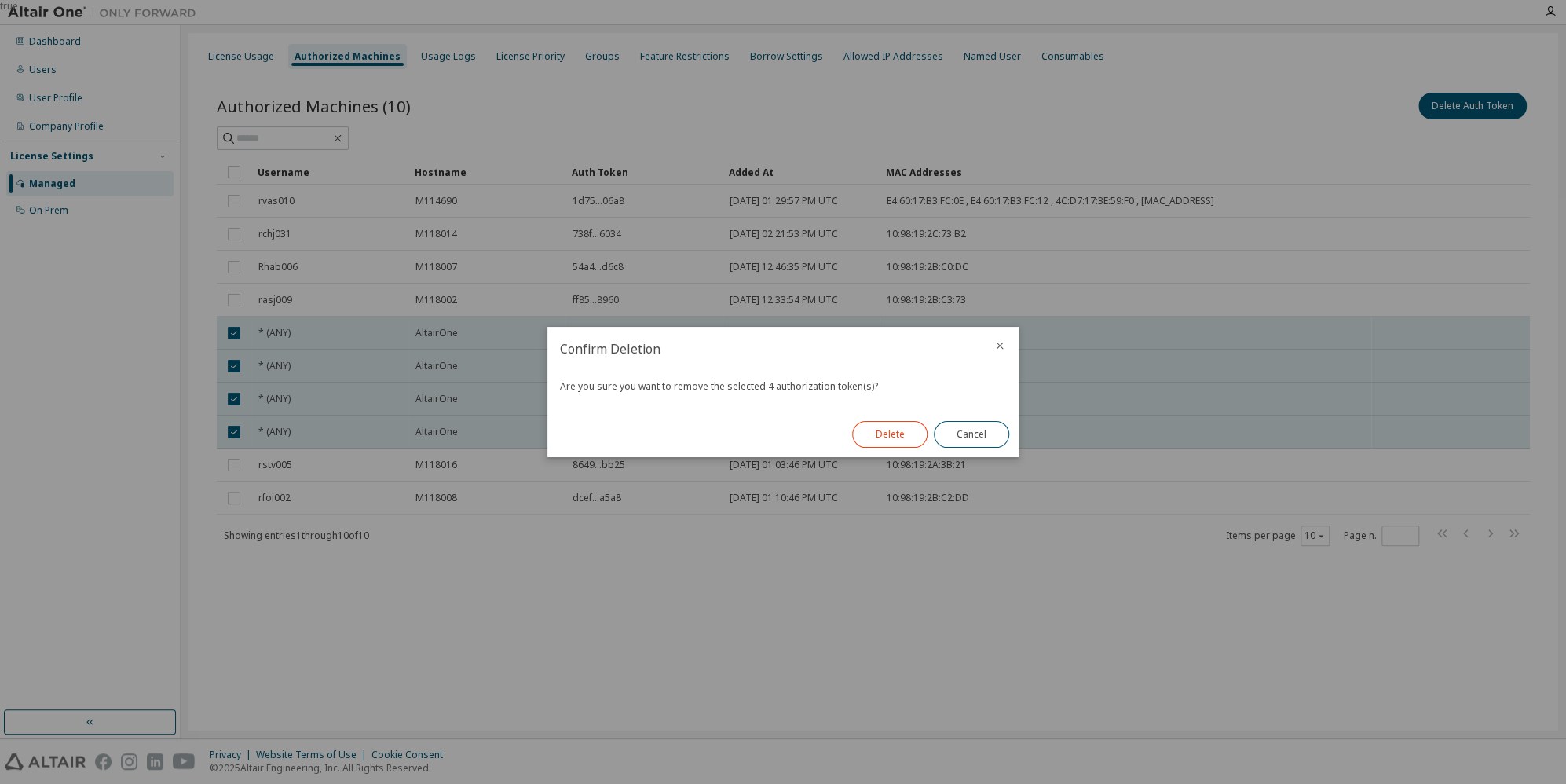
click at [877, 441] on button "Delete" at bounding box center [889, 434] width 75 height 27
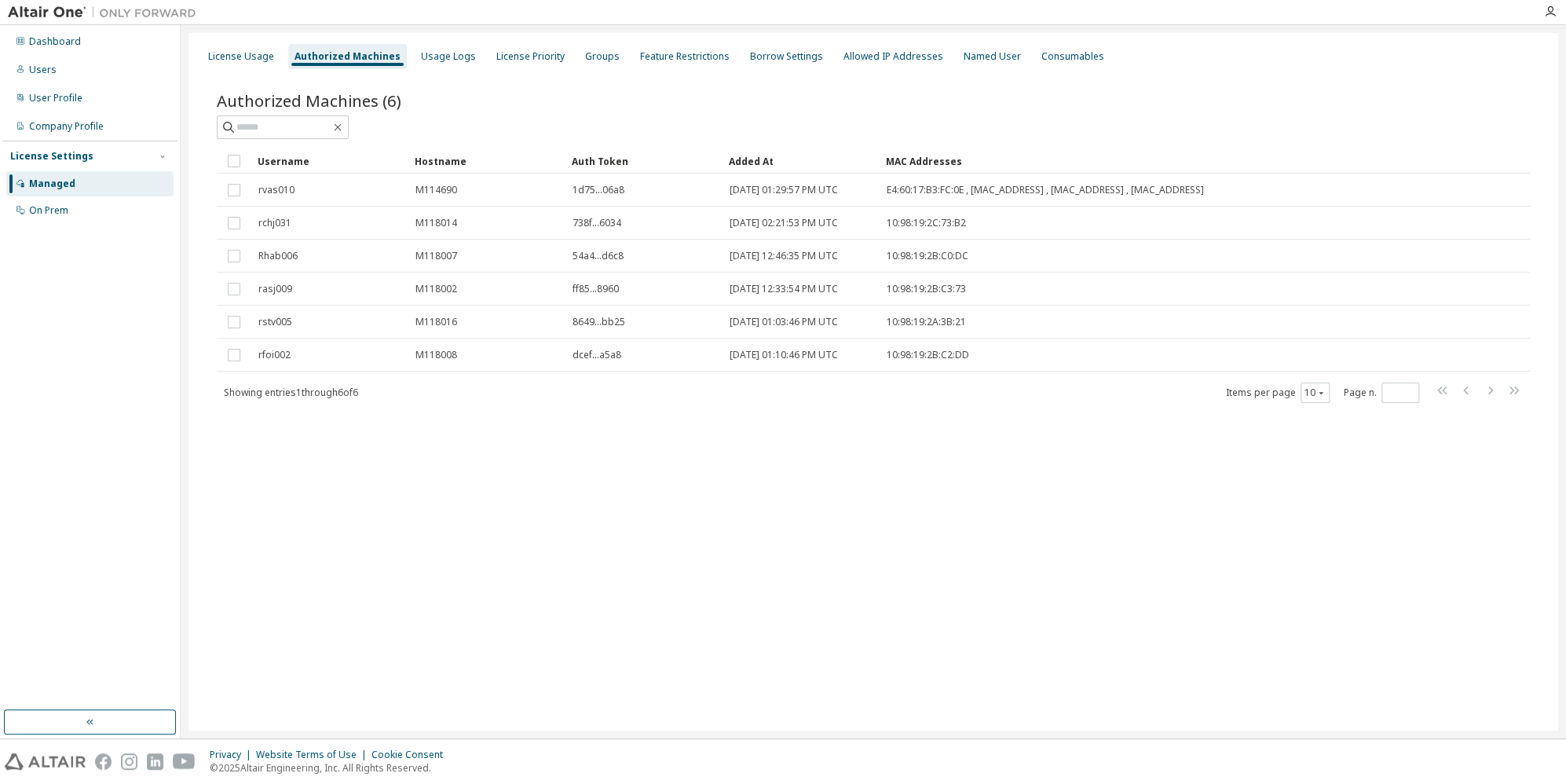
click at [907, 485] on div "License Usage Authorized Machines Usage Logs License Priority Groups Feature Re…" at bounding box center [873, 382] width 1370 height 697
click at [575, 545] on div "License Usage Authorized Machines Usage Logs License Priority Groups Feature Re…" at bounding box center [873, 382] width 1370 height 697
click at [61, 93] on div "User Profile" at bounding box center [56, 99] width 53 height 13
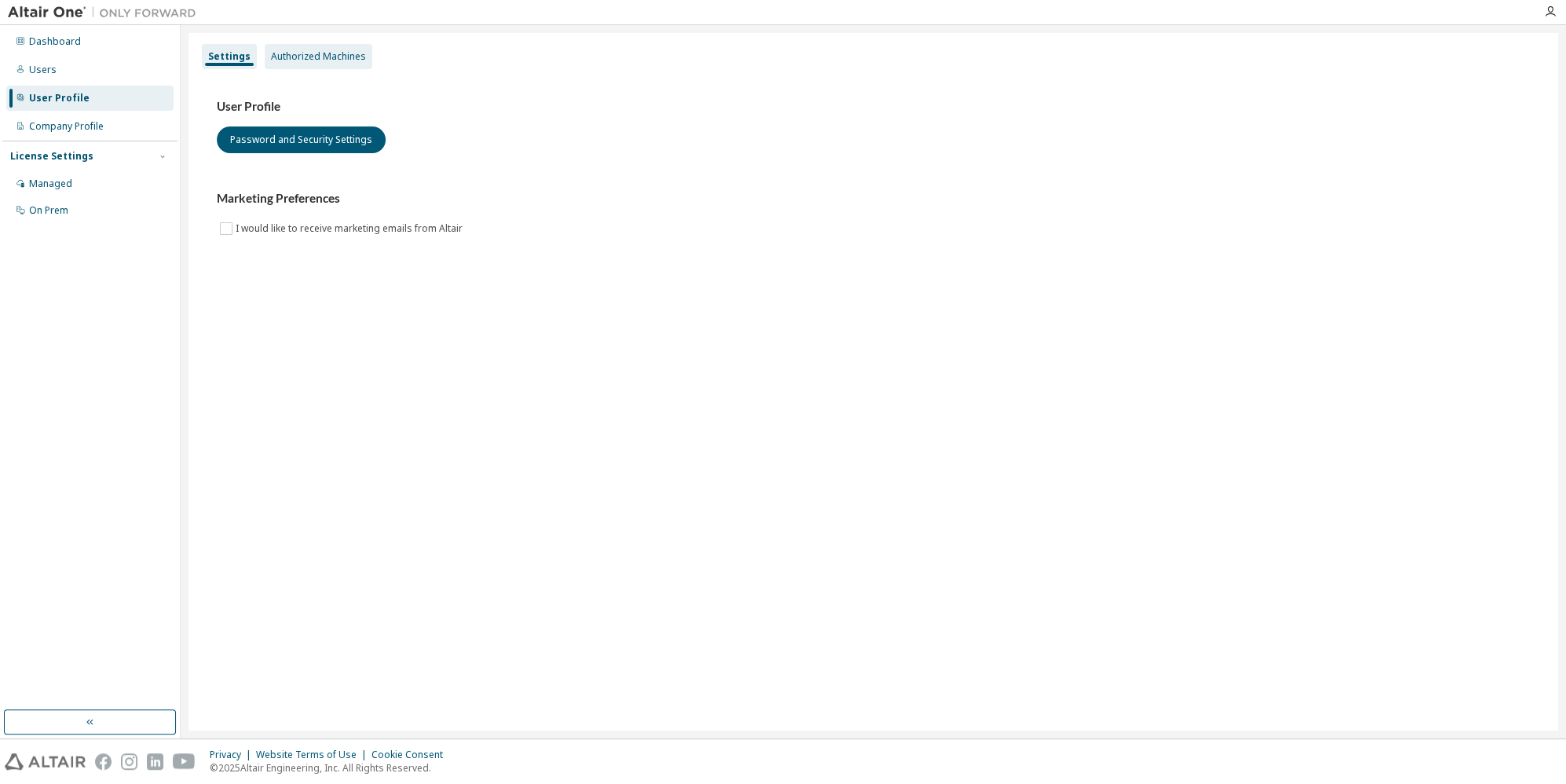
click at [306, 57] on div "Authorized Machines" at bounding box center [318, 57] width 95 height 13
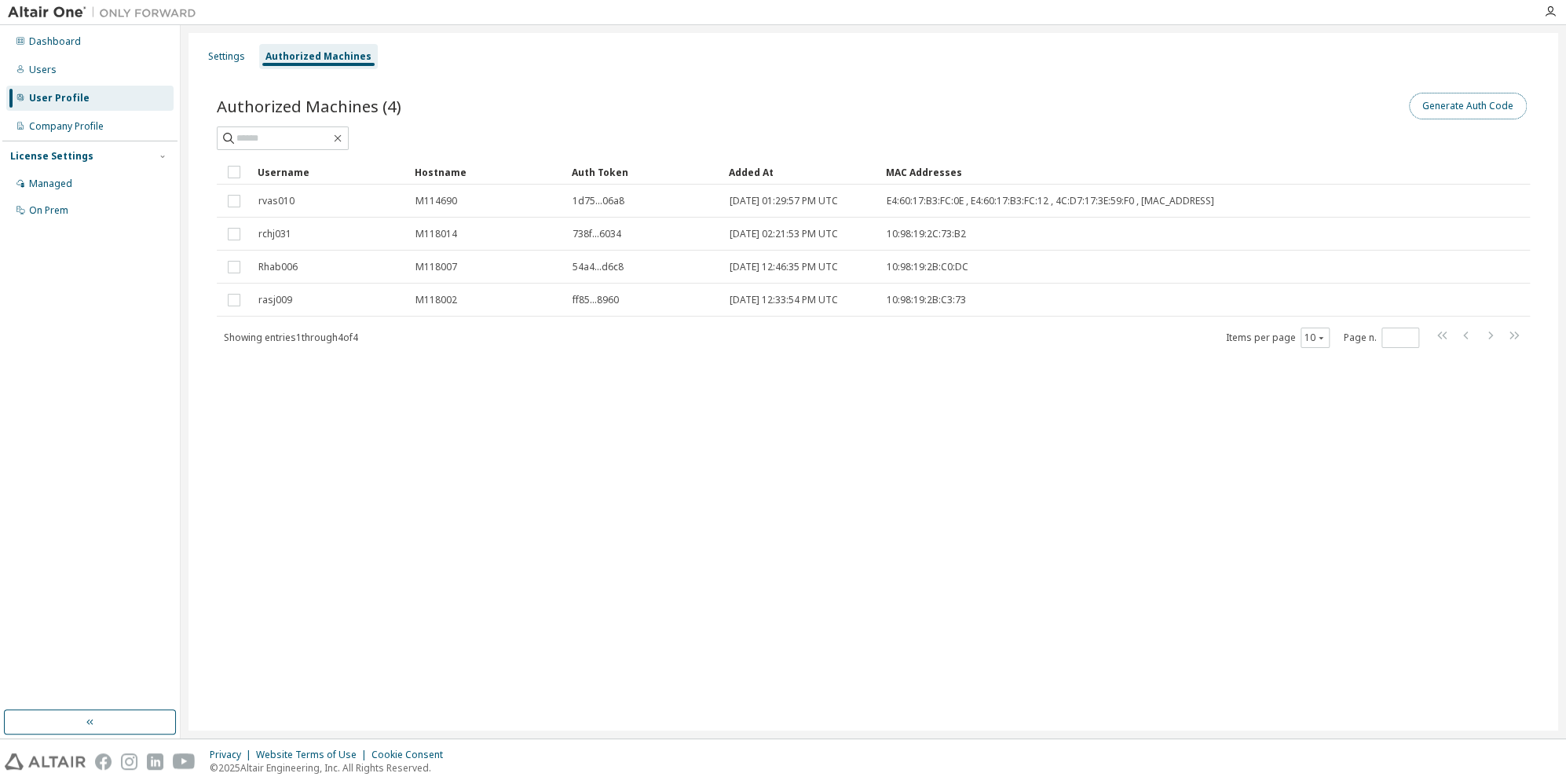
click at [1475, 116] on button "Generate Auth Code" at bounding box center [1468, 106] width 118 height 27
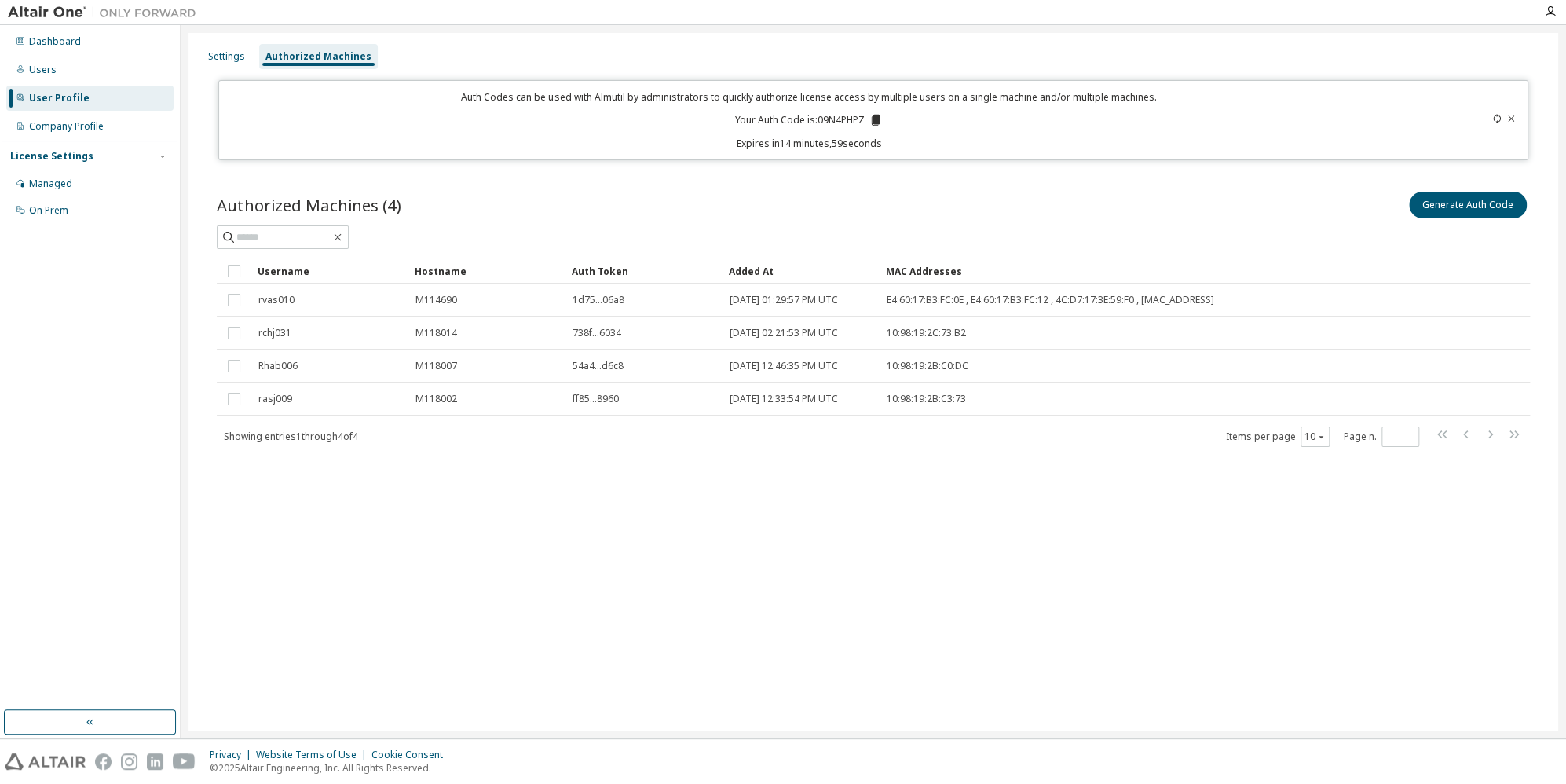
click at [842, 117] on p "Your Auth Code is: 09N4PHPZ" at bounding box center [808, 120] width 148 height 14
copy p "09N4PHPZ"
